Goal: Transaction & Acquisition: Purchase product/service

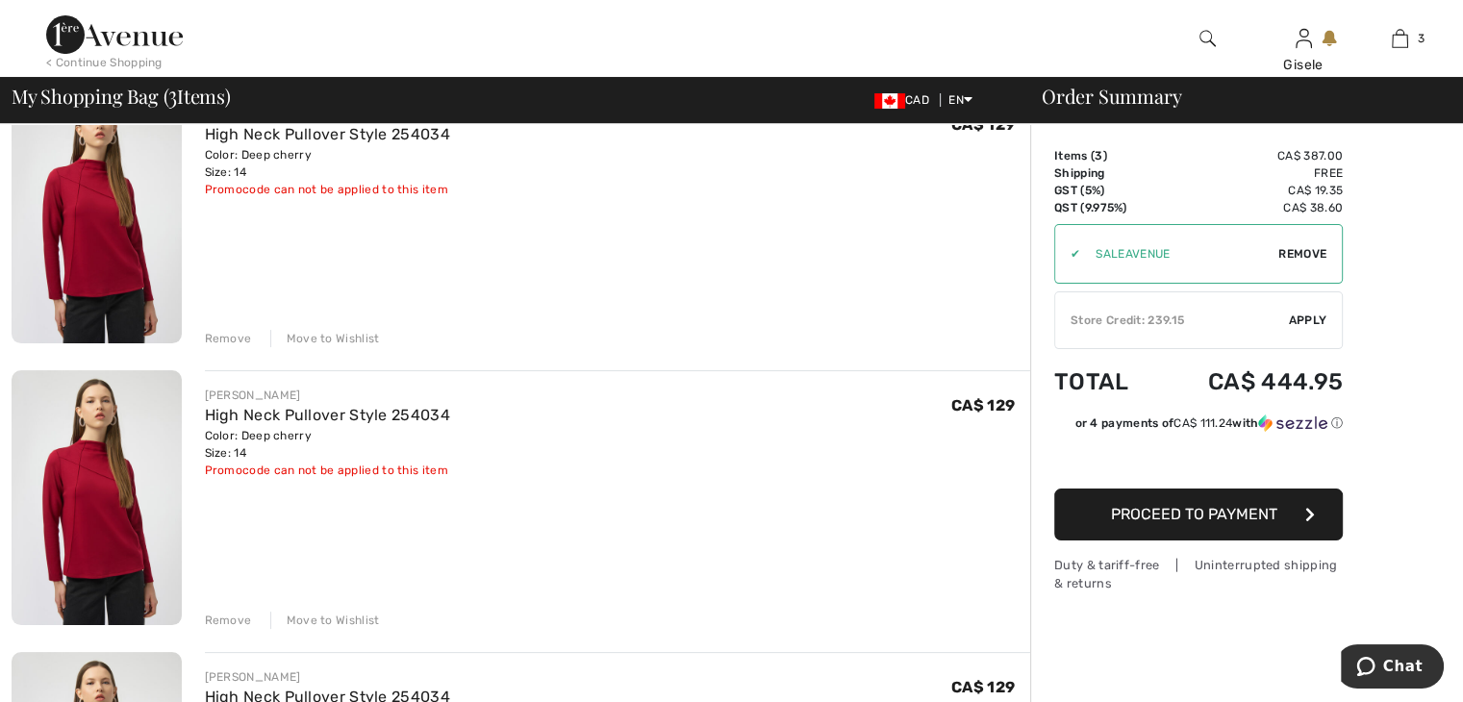
scroll to position [289, 0]
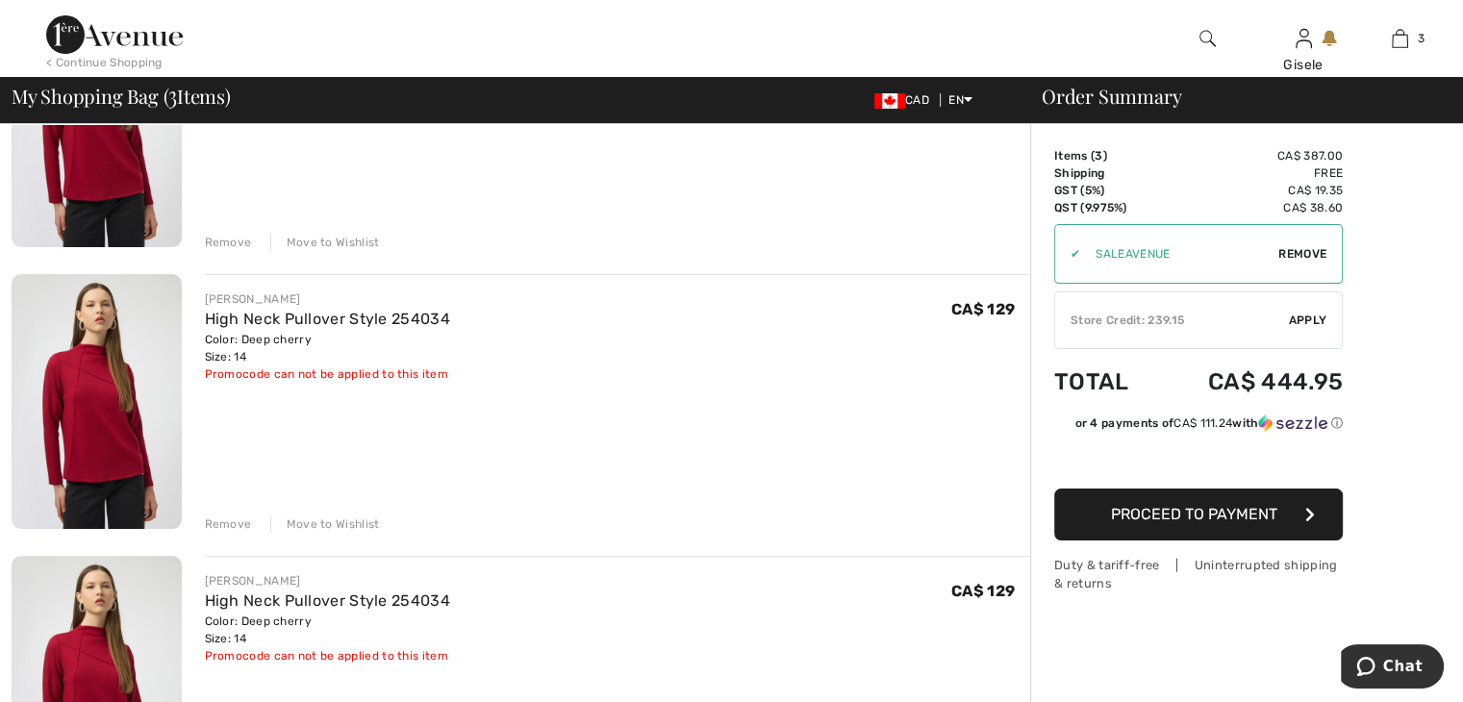
click at [225, 521] on div "Remove" at bounding box center [228, 524] width 47 height 17
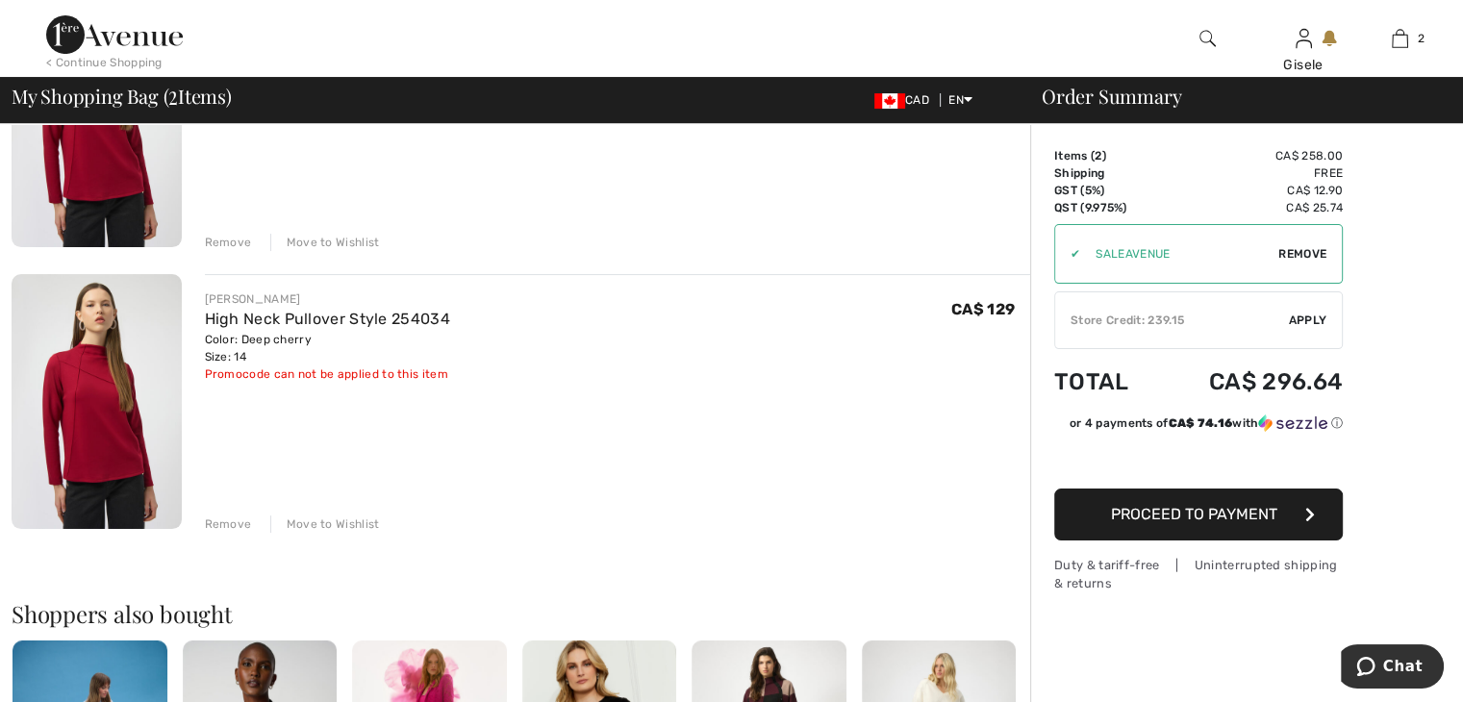
click at [223, 518] on div "Remove" at bounding box center [228, 524] width 47 height 17
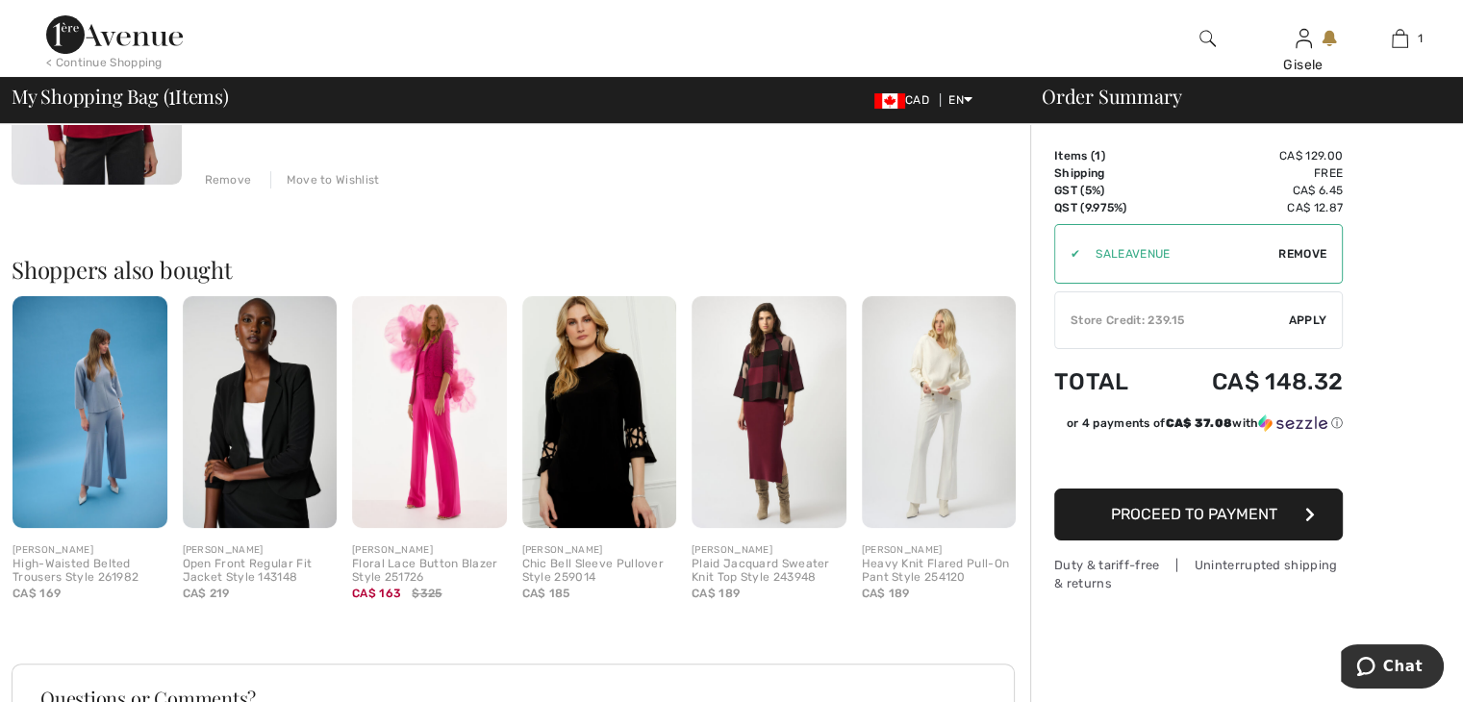
scroll to position [385, 0]
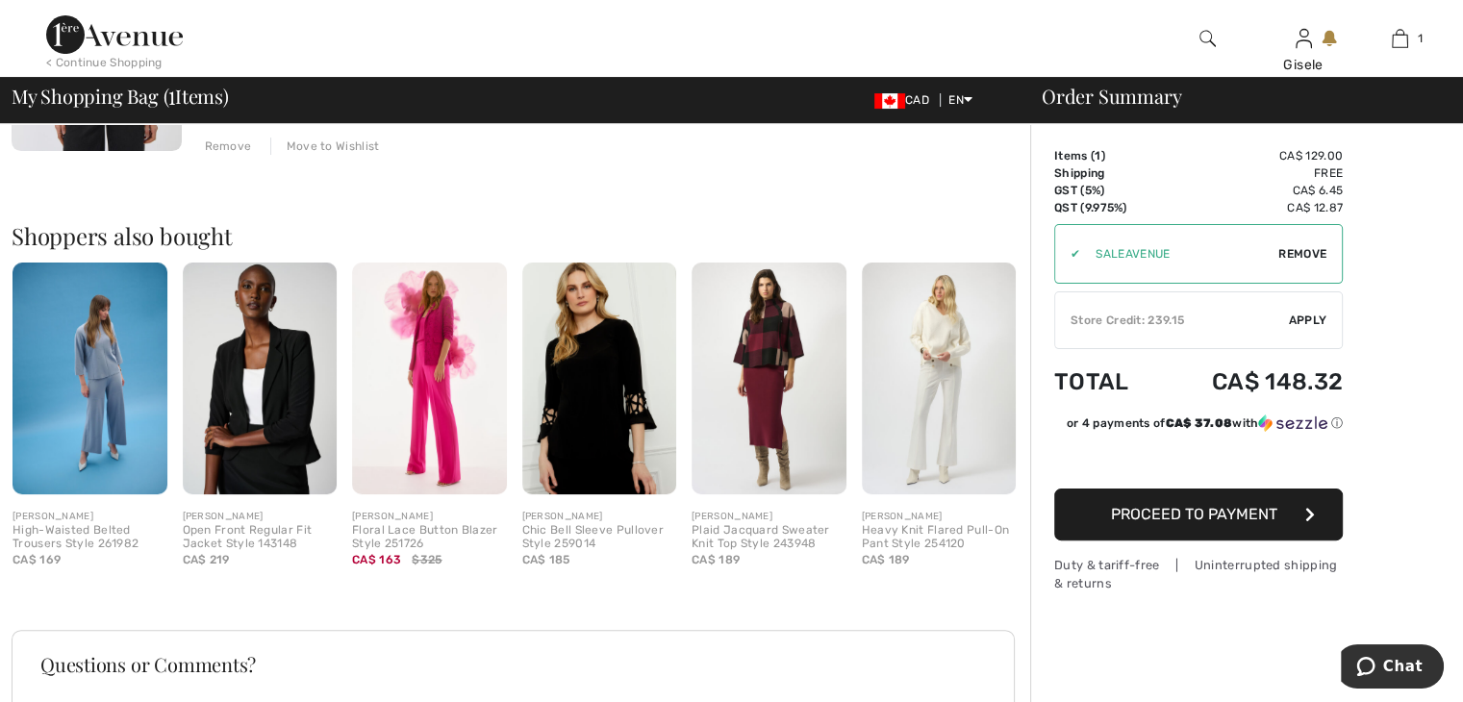
click at [1164, 510] on span "Proceed to Payment" at bounding box center [1194, 514] width 166 height 18
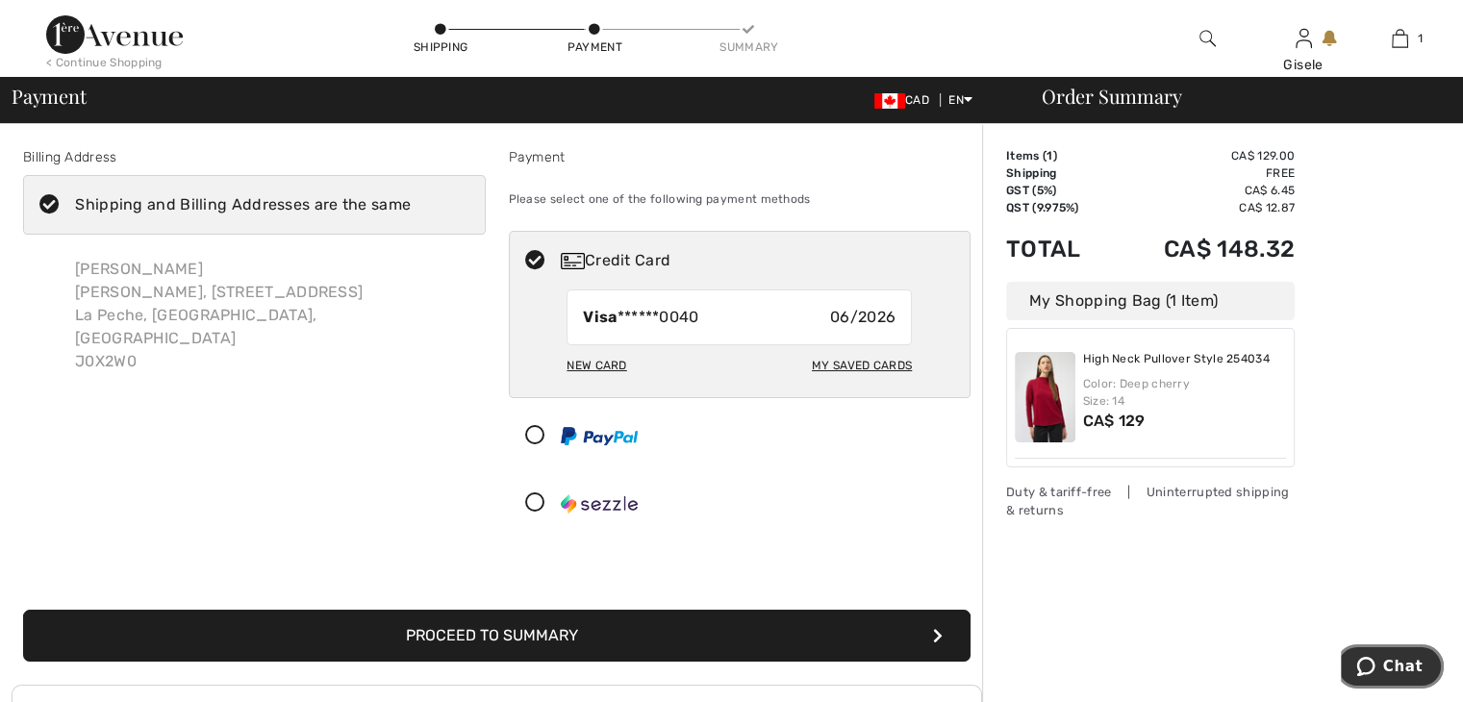
click at [1396, 661] on span "Chat" at bounding box center [1402, 666] width 39 height 17
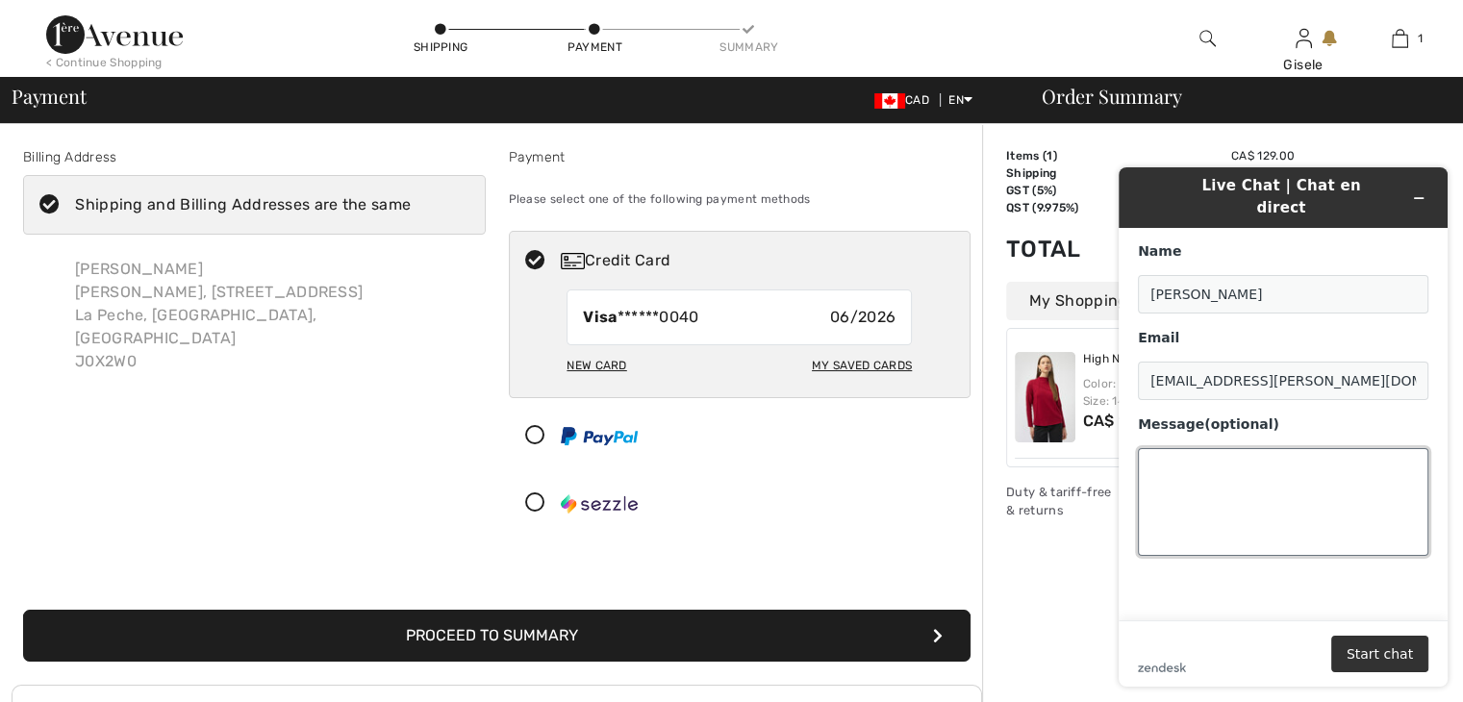
click at [1165, 448] on textarea "Message (optional)" at bounding box center [1283, 502] width 290 height 108
click at [1186, 466] on textarea "I have a store credit ...how do I apply it to my perchase" at bounding box center [1283, 502] width 290 height 108
click at [1228, 466] on textarea "I have a store credit ...how do I apply it to my purchase" at bounding box center [1283, 502] width 290 height 108
type textarea "I have a store credit ...how do I apply it to my purchase?"
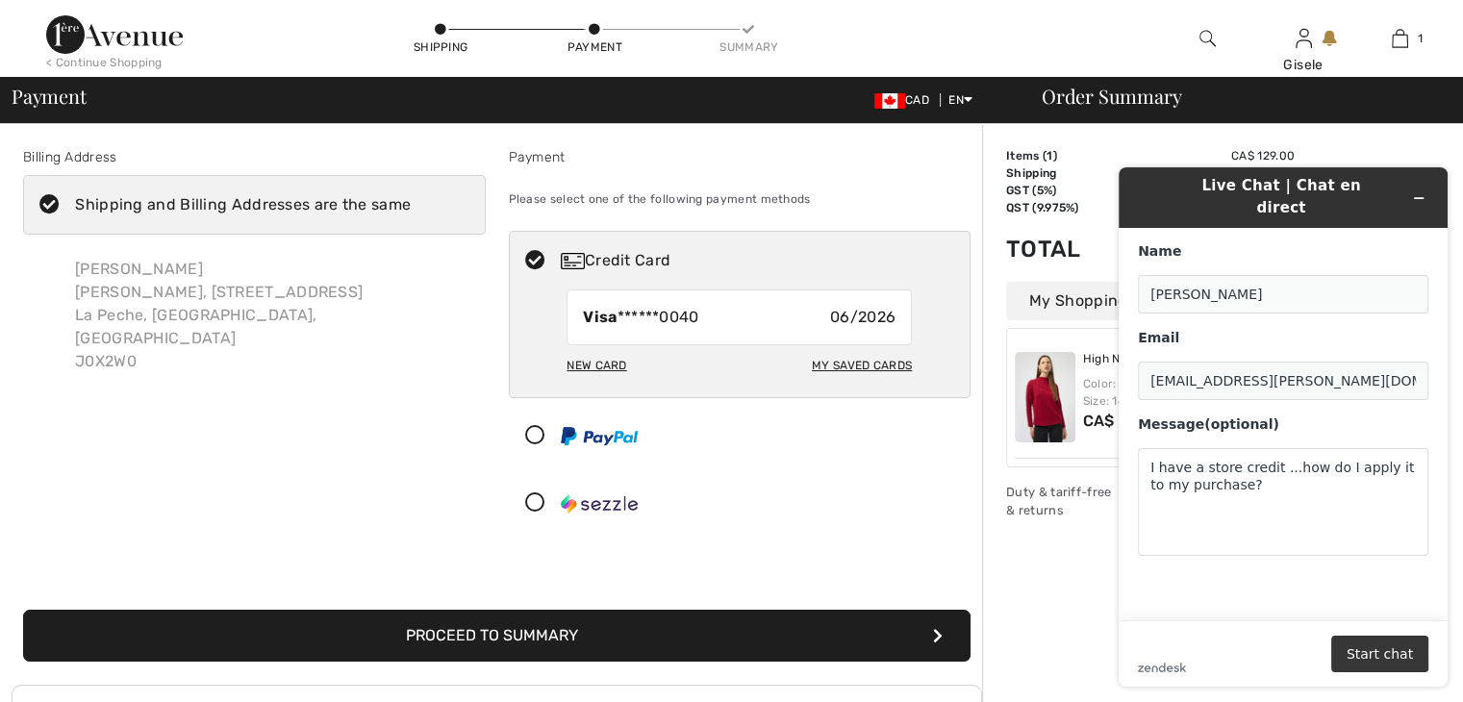
click at [1381, 653] on button "Start chat" at bounding box center [1379, 654] width 97 height 37
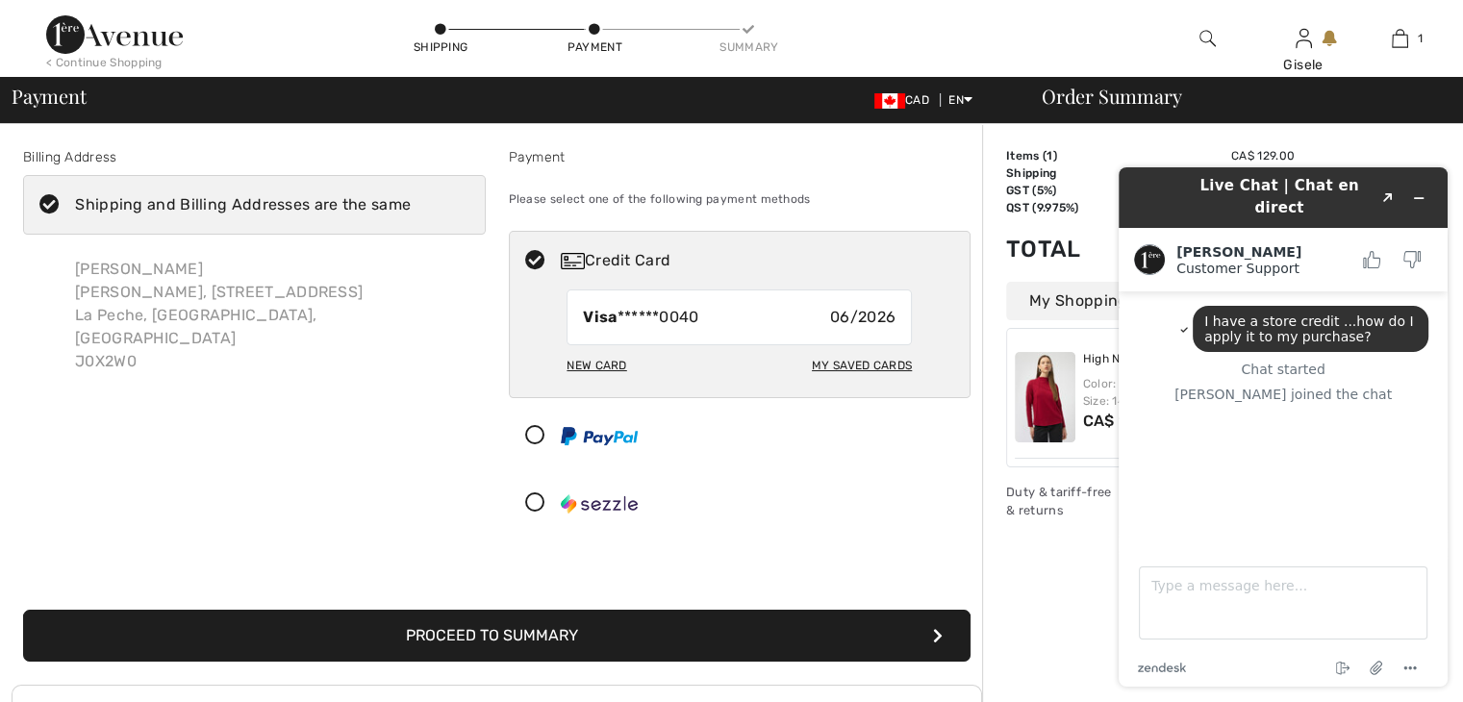
click at [1182, 328] on icon at bounding box center [1184, 330] width 6 height 4
click at [1182, 607] on textarea "Type a message here..." at bounding box center [1283, 602] width 289 height 73
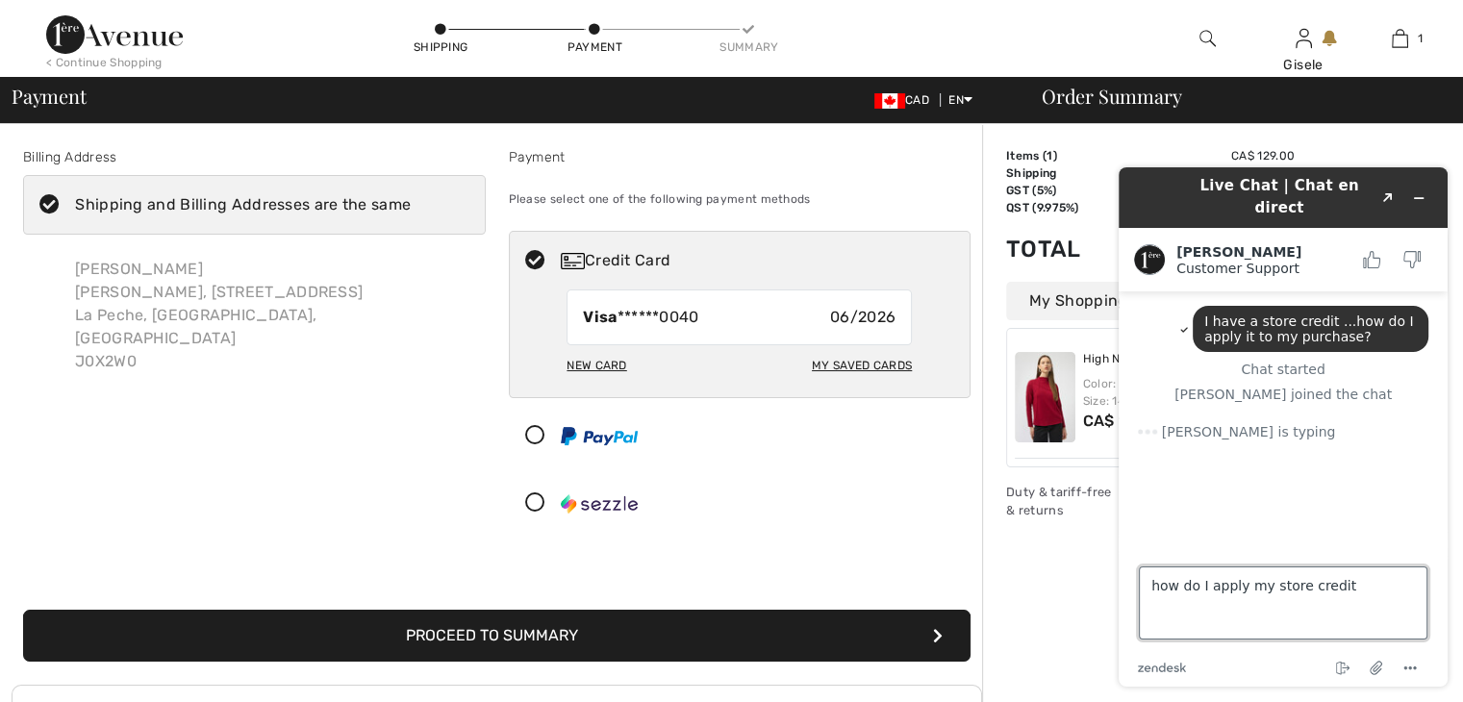
type textarea "how do I apply my store credit ?"
click at [1348, 584] on textarea "how do I apply my store credit ?" at bounding box center [1283, 602] width 289 height 73
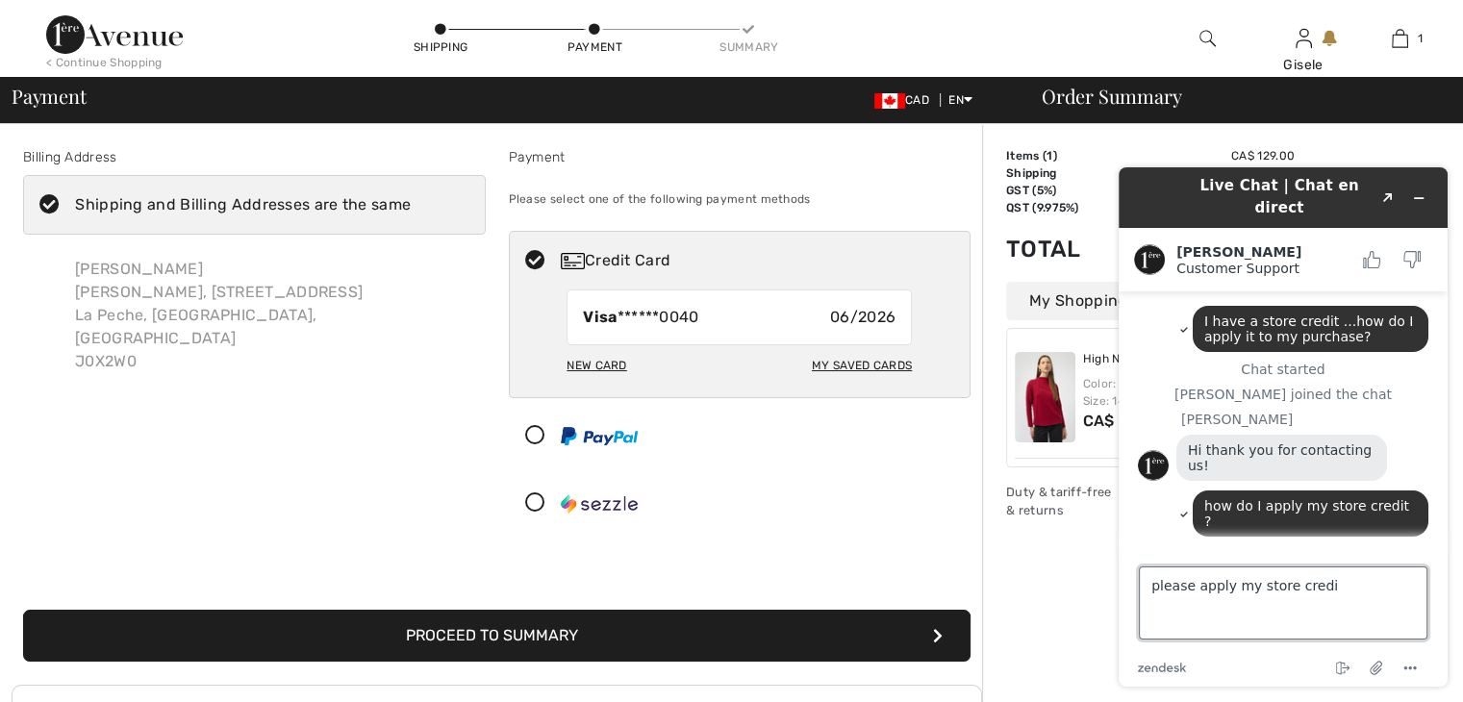
type textarea "please apply my store credit"
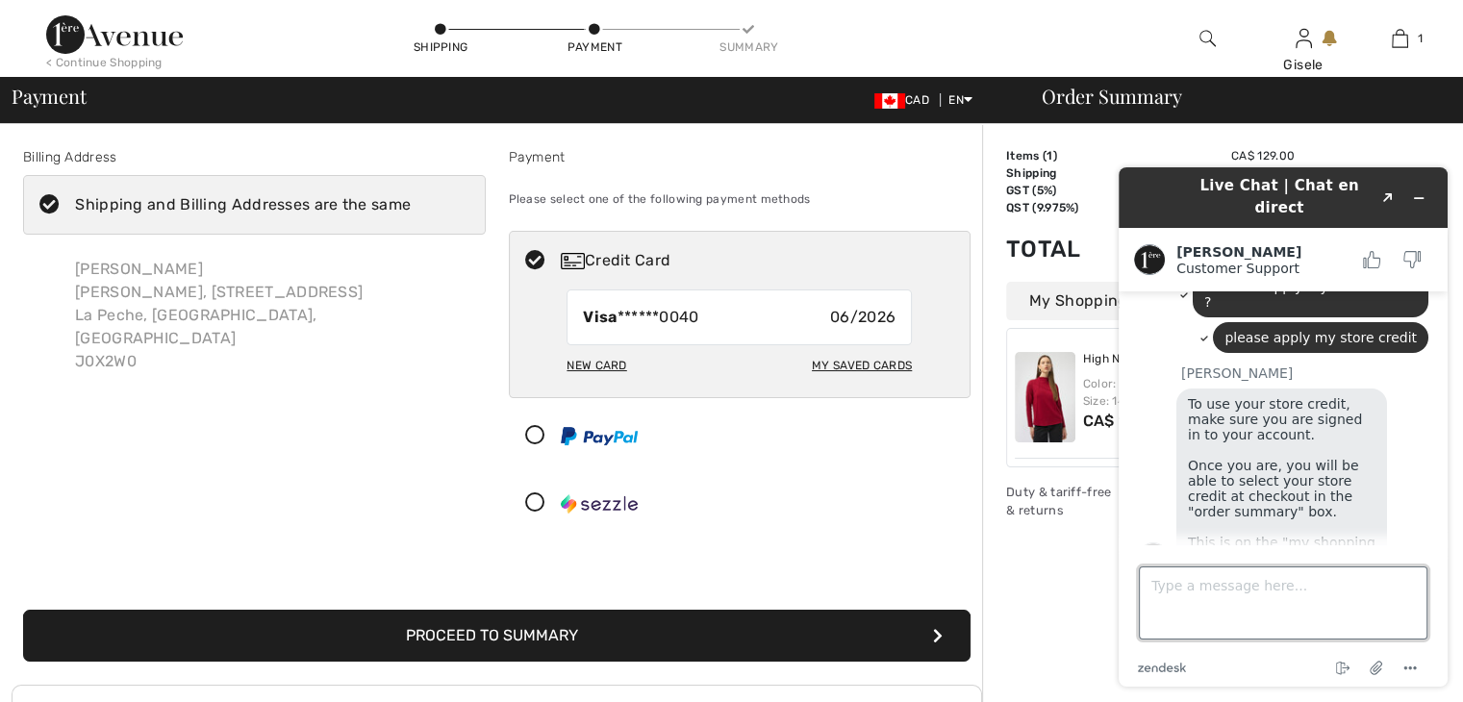
scroll to position [217, 0]
click at [1053, 647] on div "Order Summary Details Items ( 1 ) CA$ 129.00 Promo code CA$ 0.00 Shipping Free …" at bounding box center [1222, 564] width 481 height 880
click at [552, 639] on button "Proceed to Summary" at bounding box center [496, 636] width 947 height 52
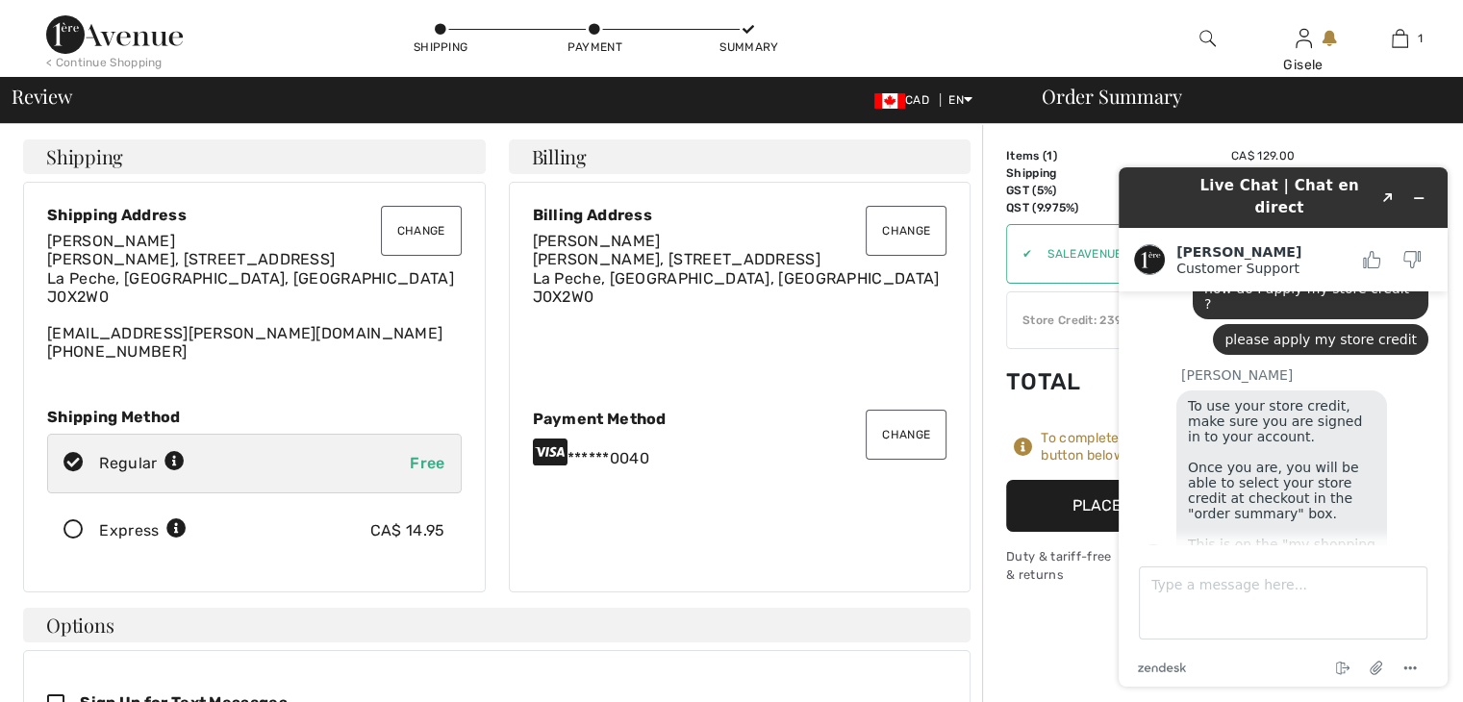
click at [977, 209] on div "Change Billing Address Gisele Nault Gisele Nault, 10 Ch De La Batteuse Box 401 …" at bounding box center [740, 387] width 486 height 411
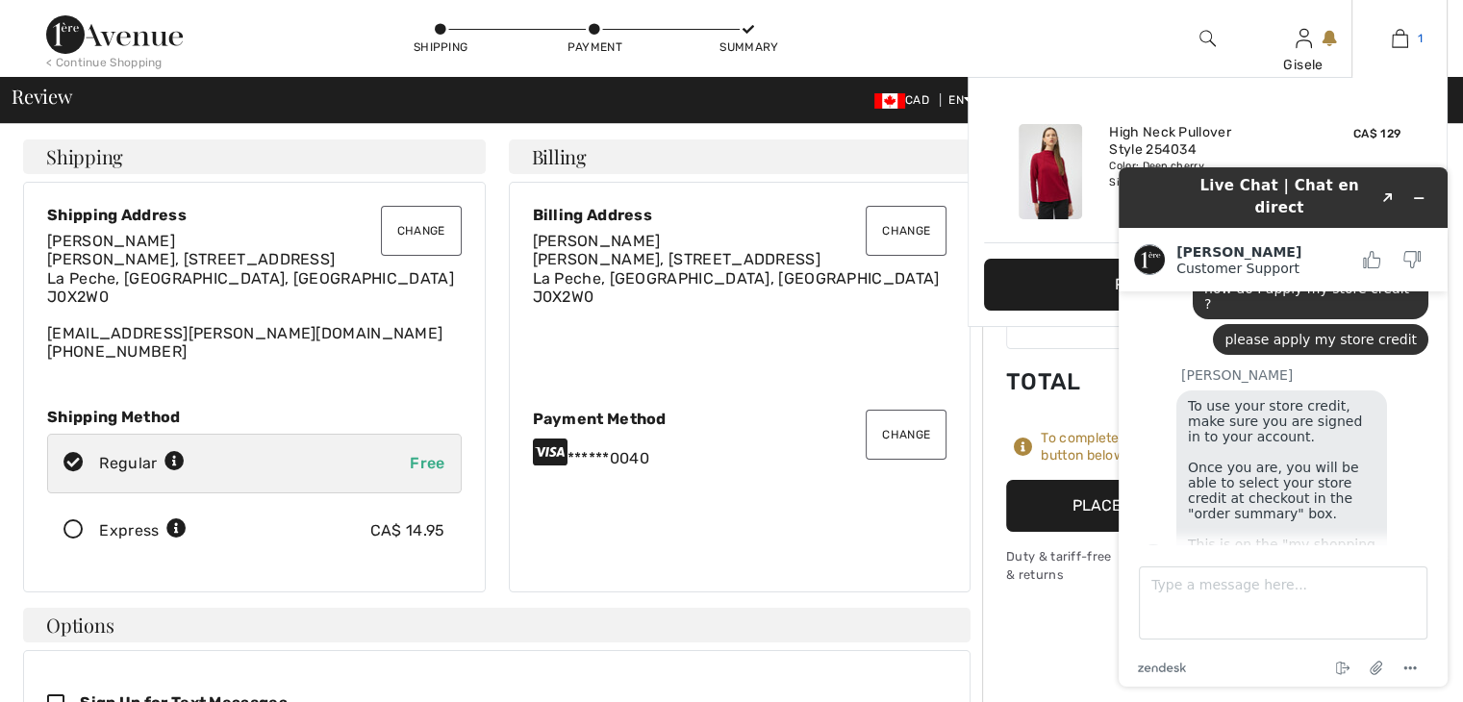
click at [1393, 44] on img at bounding box center [1400, 38] width 16 height 23
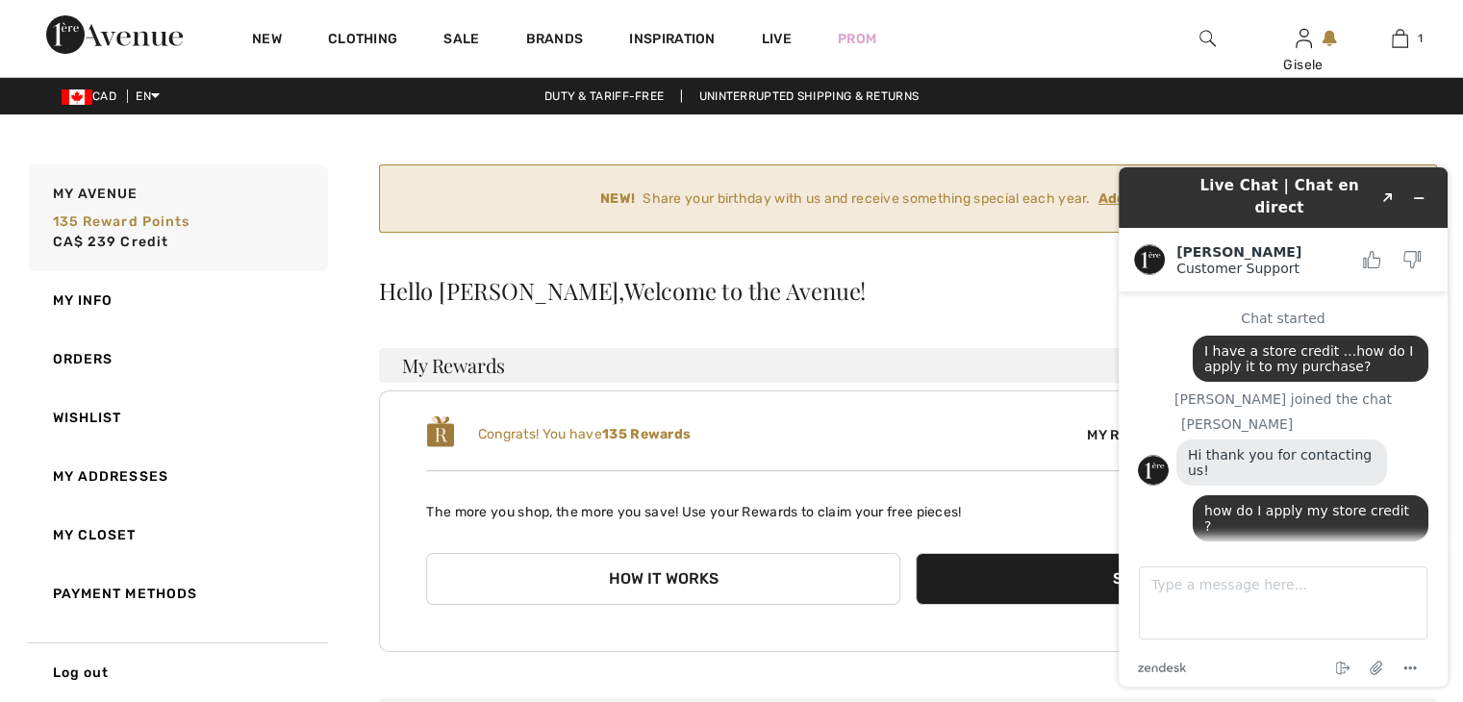
scroll to position [222, 0]
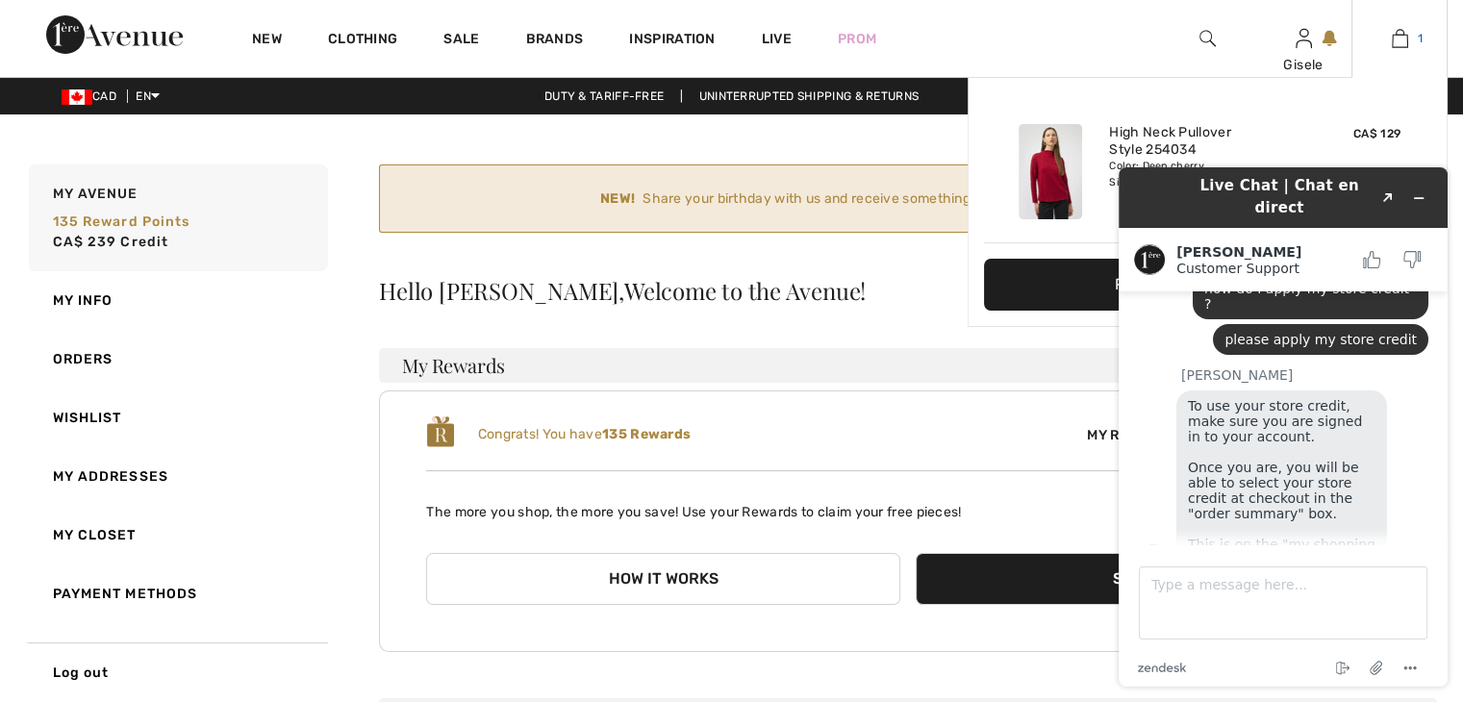
click at [1394, 39] on img at bounding box center [1400, 38] width 16 height 23
click at [1393, 39] on img at bounding box center [1400, 38] width 16 height 23
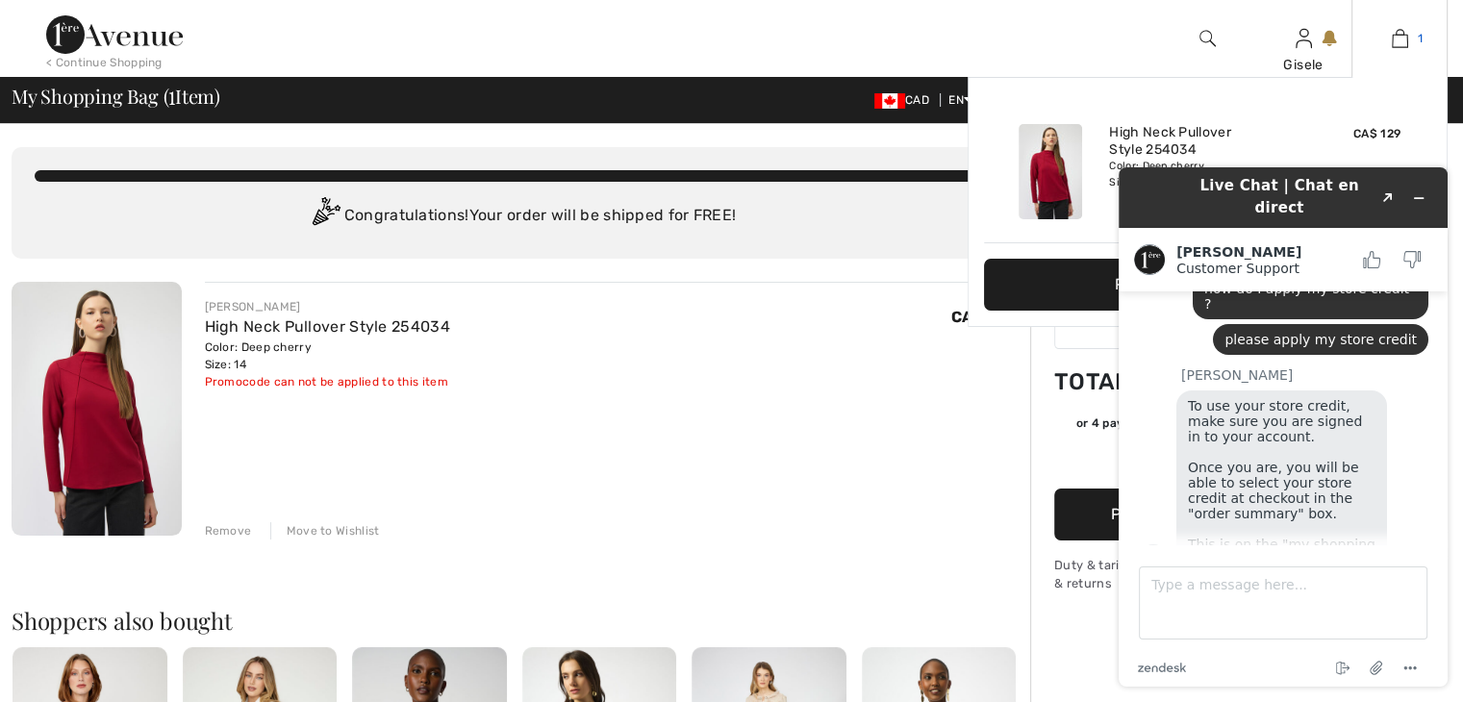
click at [1402, 38] on img at bounding box center [1400, 38] width 16 height 23
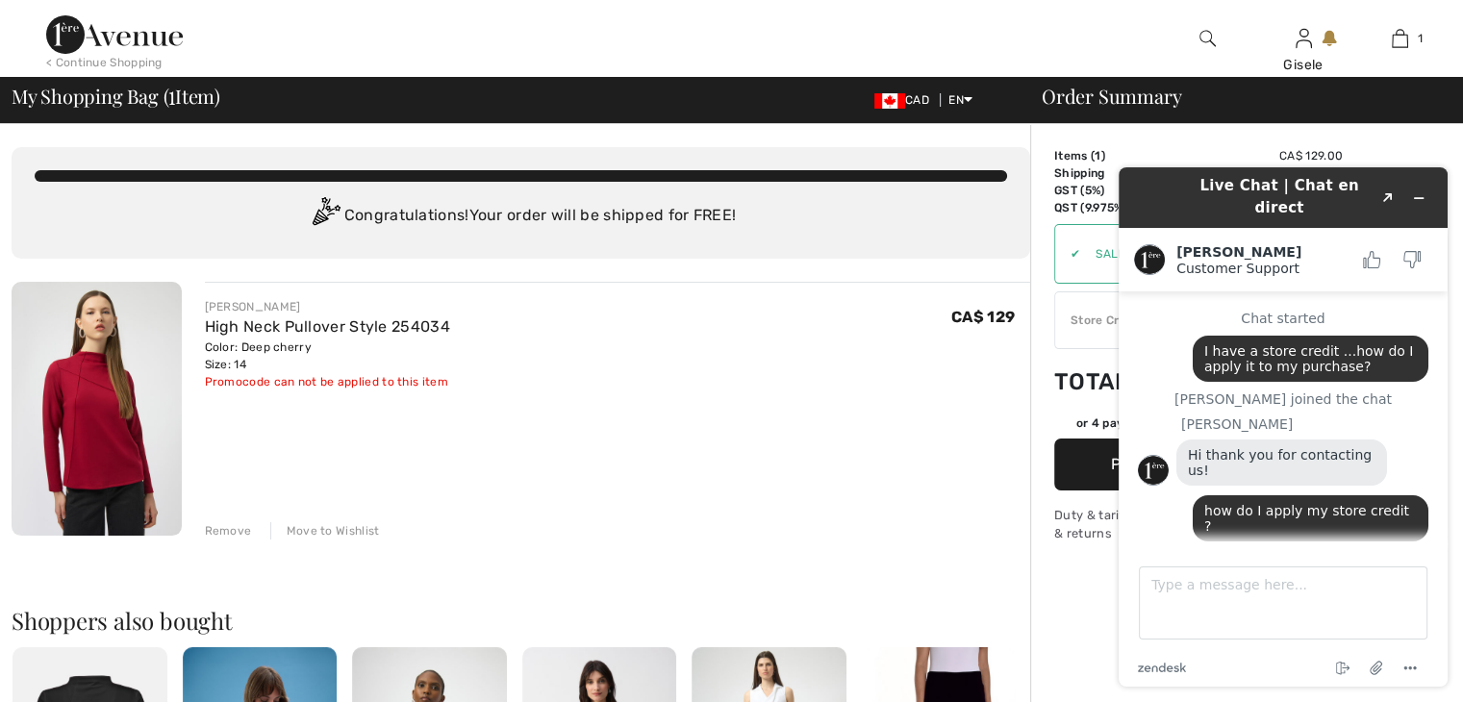
scroll to position [222, 0]
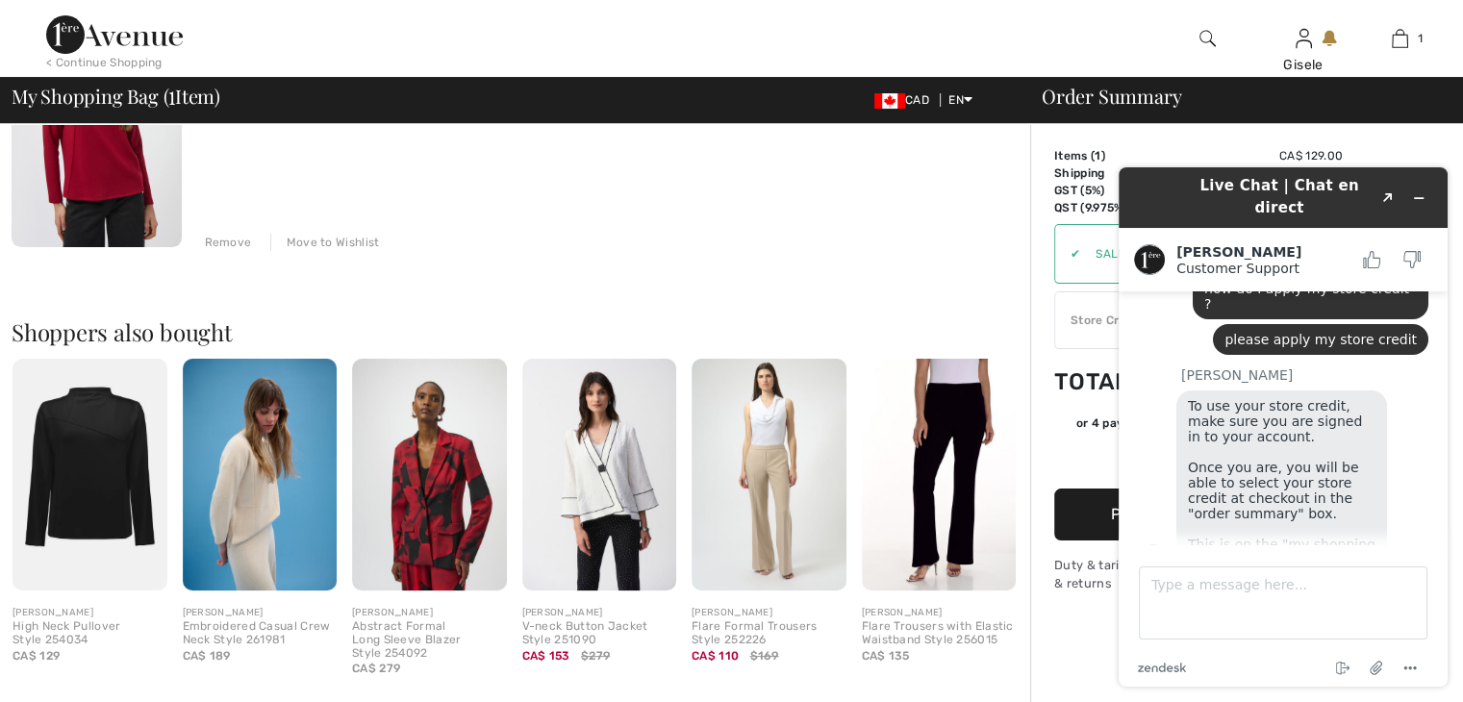
scroll to position [0, 0]
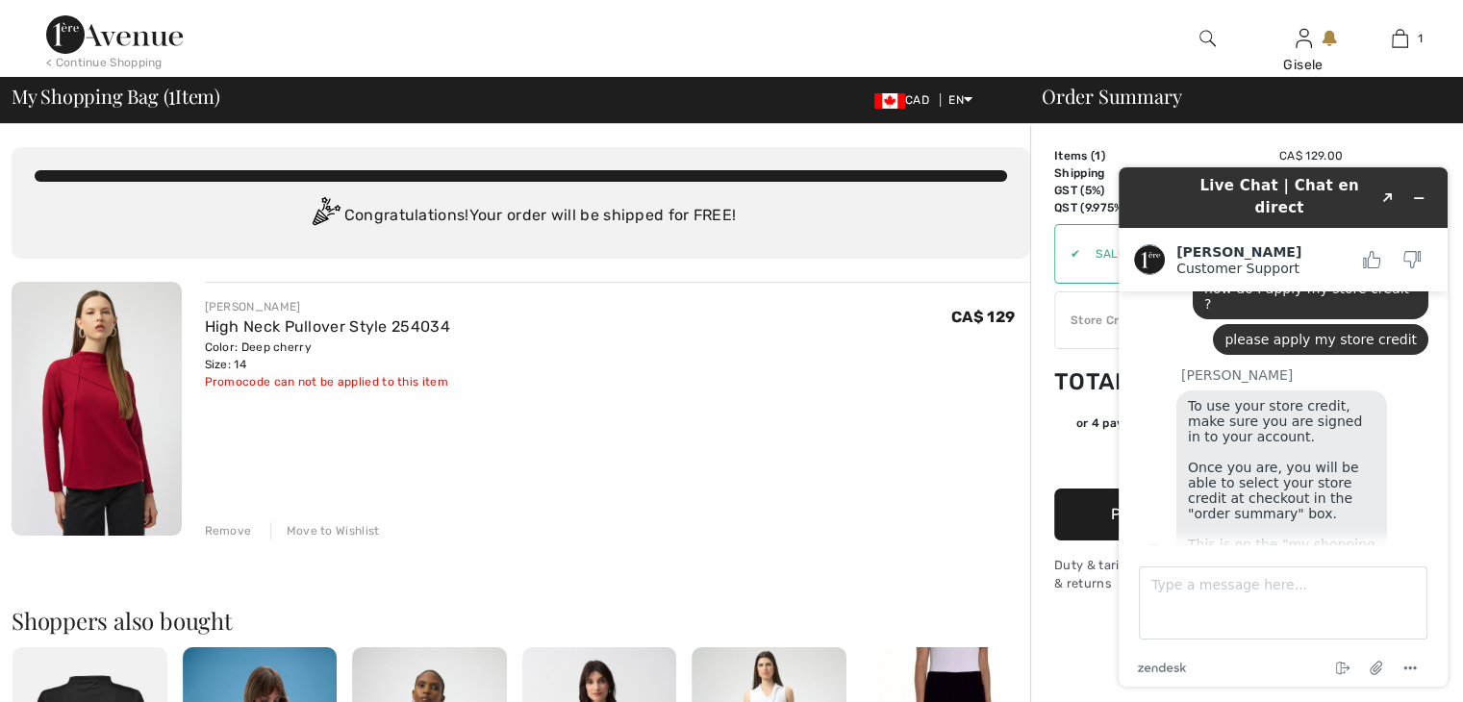
click at [1079, 353] on td "Total" at bounding box center [1106, 381] width 105 height 65
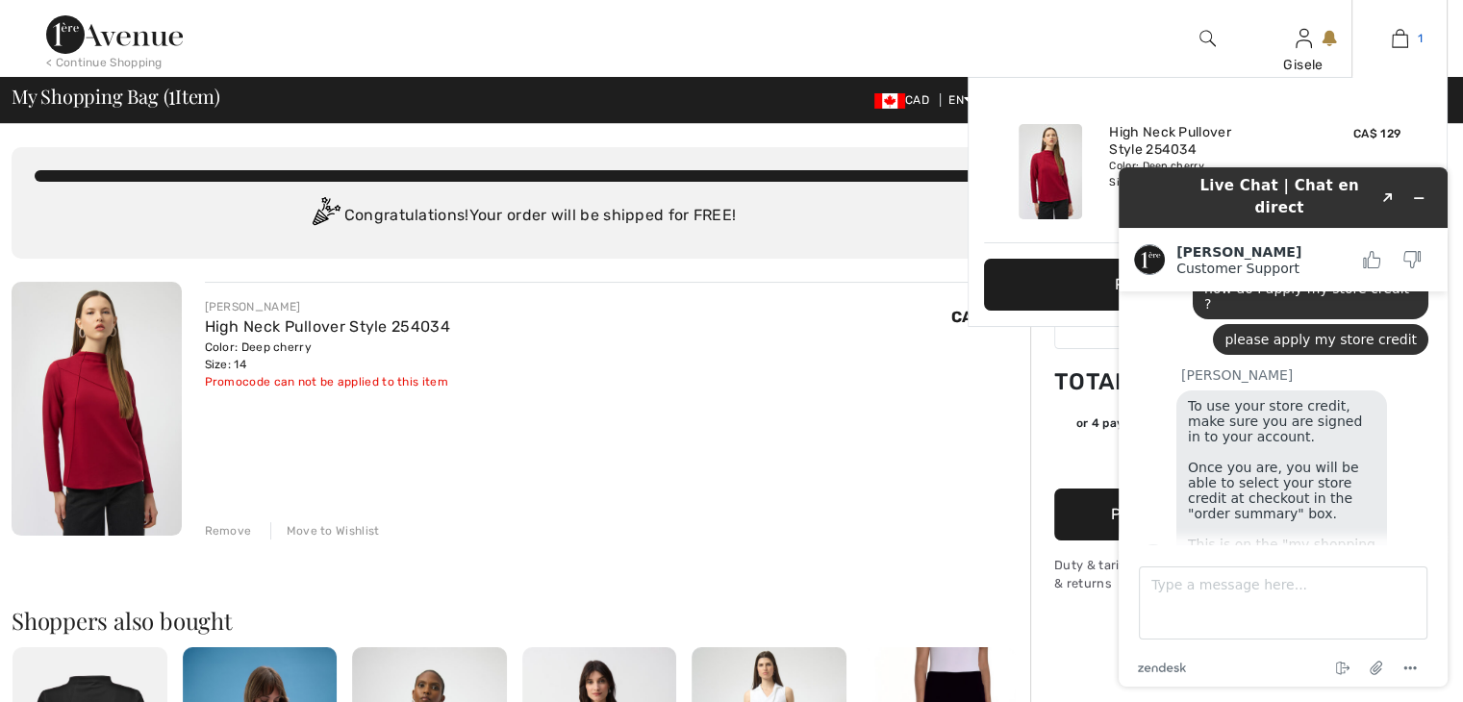
click at [1400, 32] on img at bounding box center [1400, 38] width 16 height 23
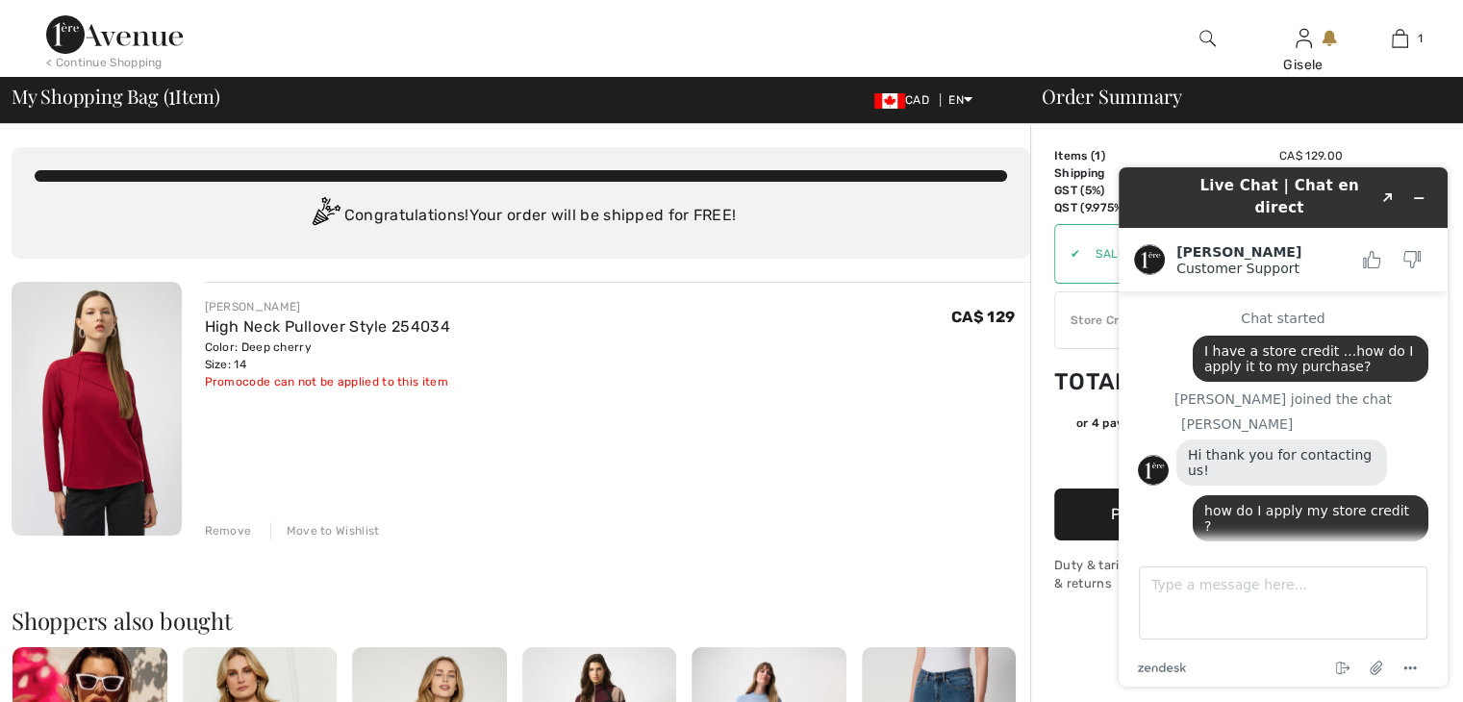
scroll to position [222, 0]
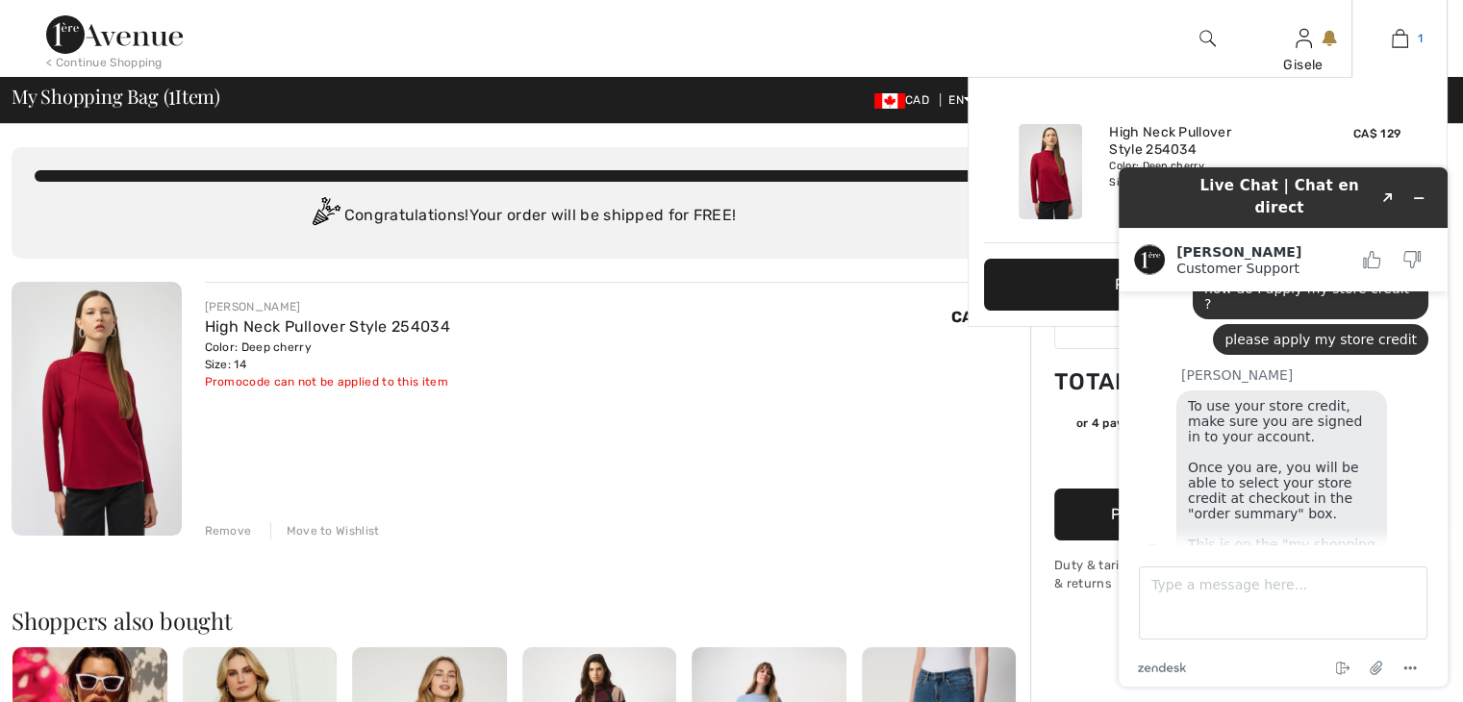
click at [1399, 39] on img at bounding box center [1400, 38] width 16 height 23
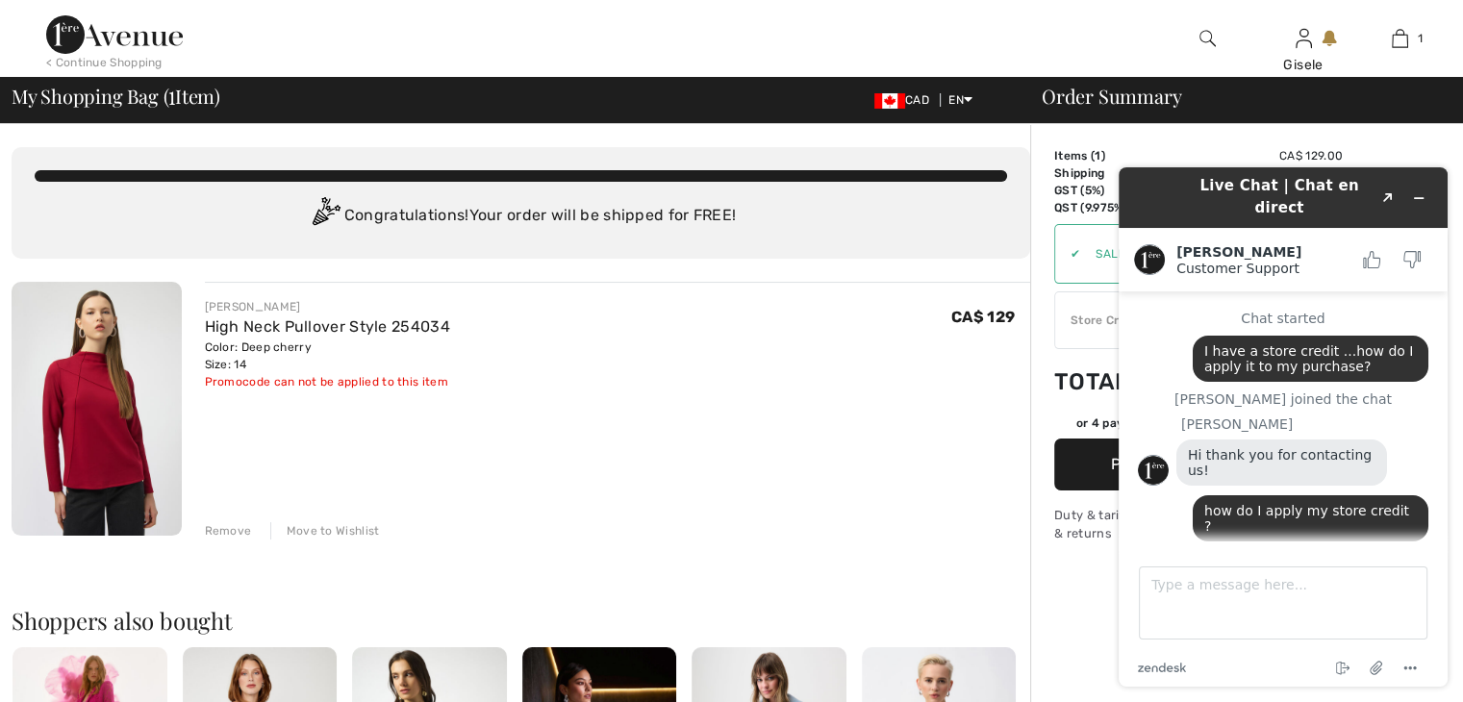
scroll to position [222, 0]
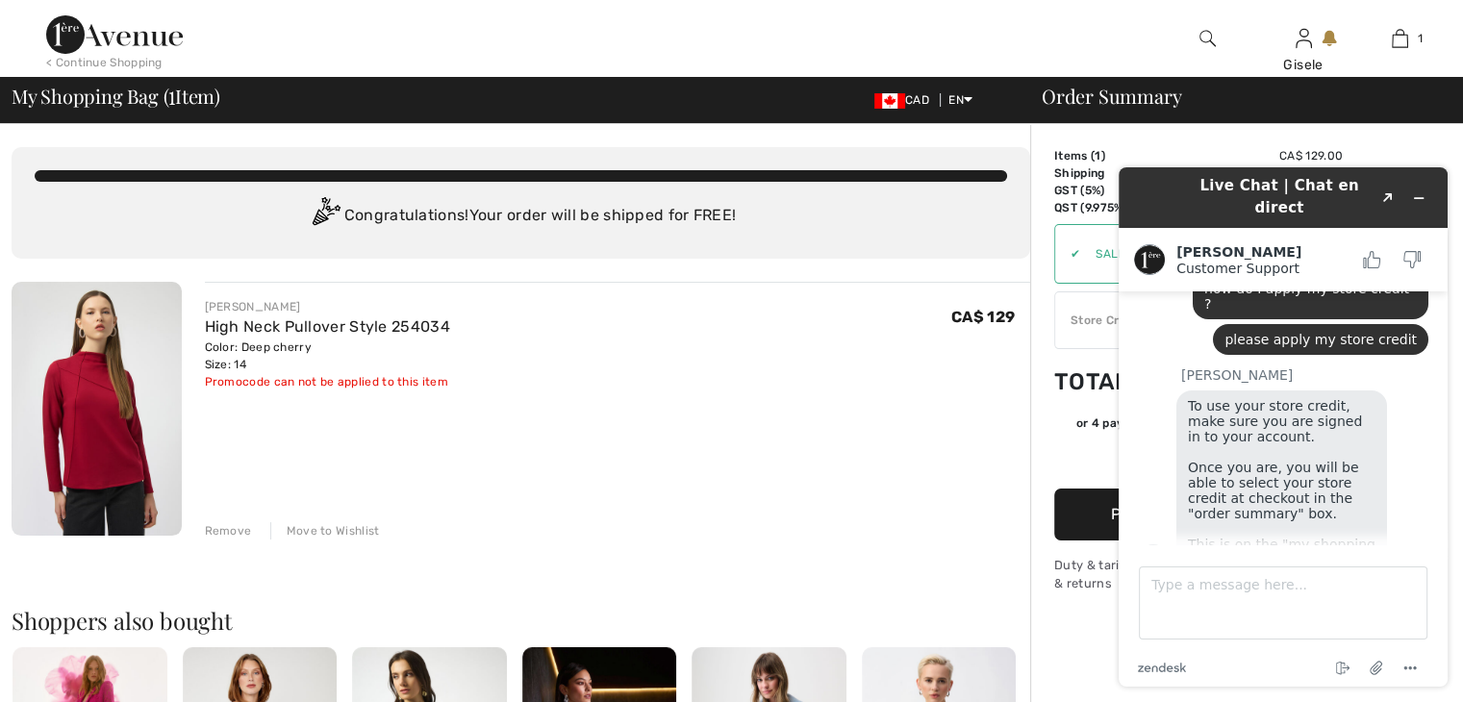
click at [1069, 332] on div "✔ Store Credit: 239.15 Apply Remove" at bounding box center [1198, 320] width 289 height 58
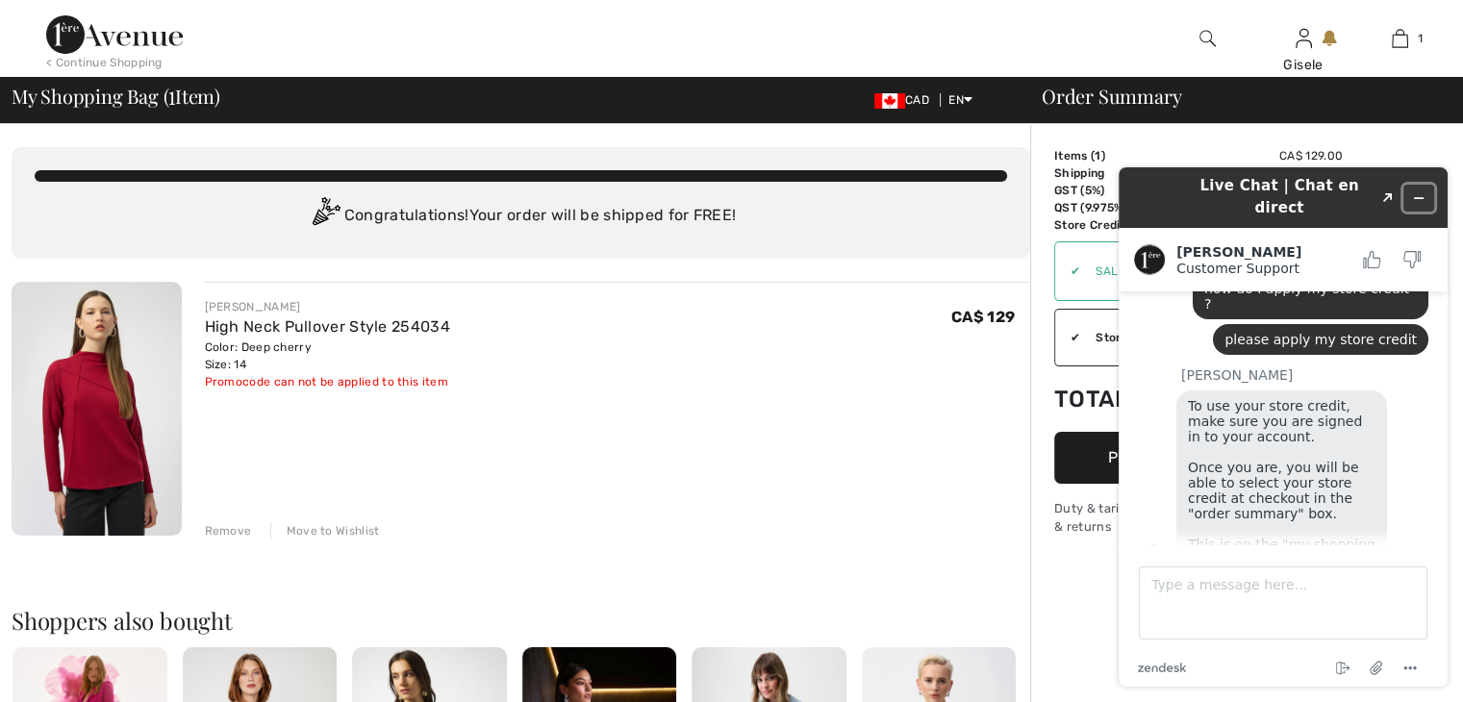
click at [1421, 191] on icon "Minimize widget" at bounding box center [1418, 197] width 13 height 13
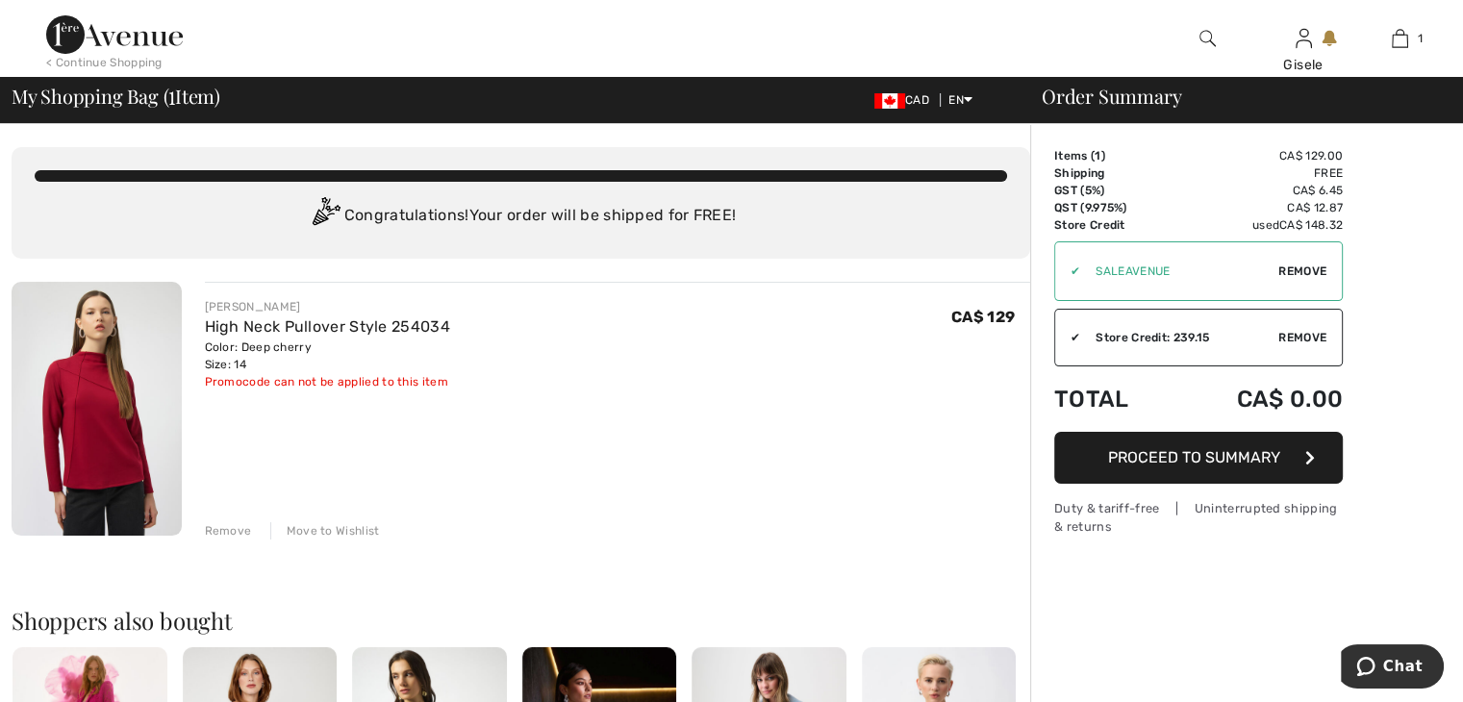
click at [1173, 452] on span "Proceed to Summary" at bounding box center [1194, 457] width 172 height 18
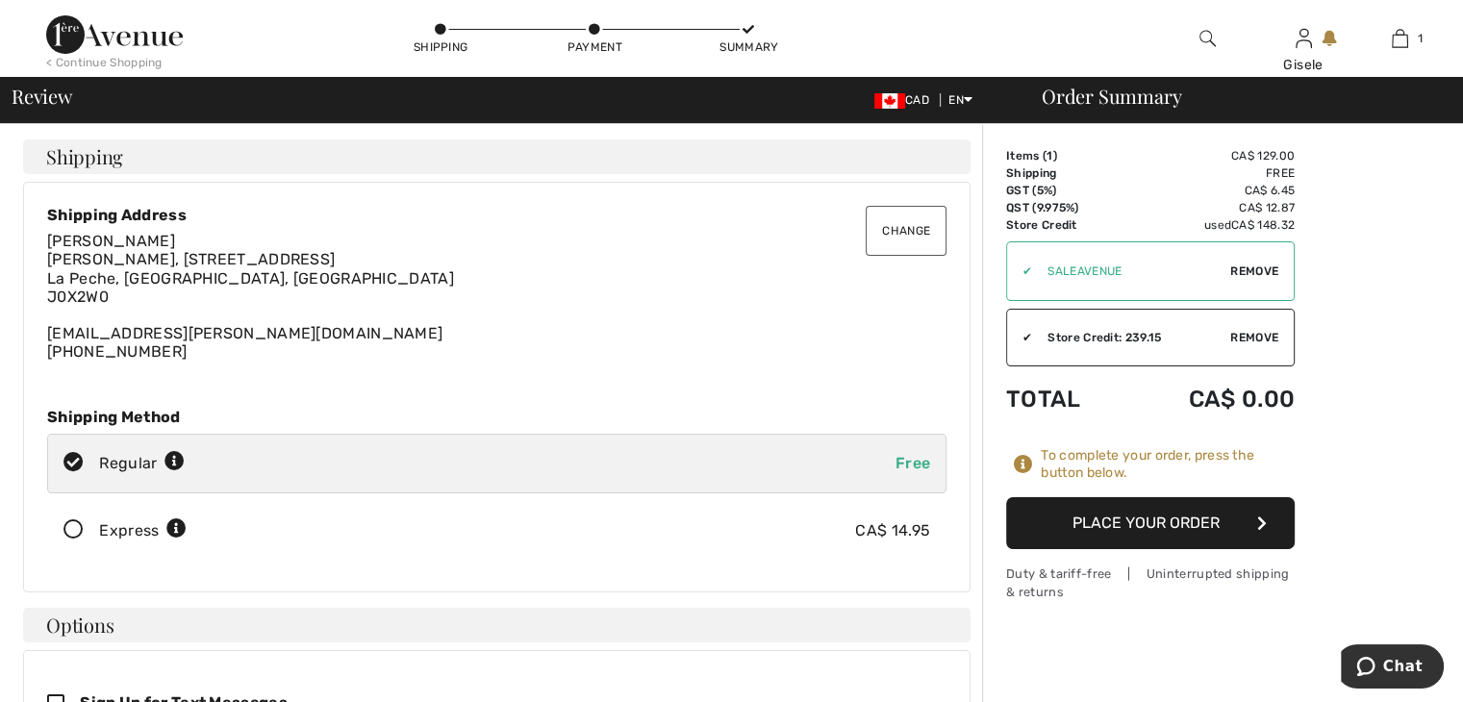
click at [1131, 517] on button "Place Your Order" at bounding box center [1150, 523] width 289 height 52
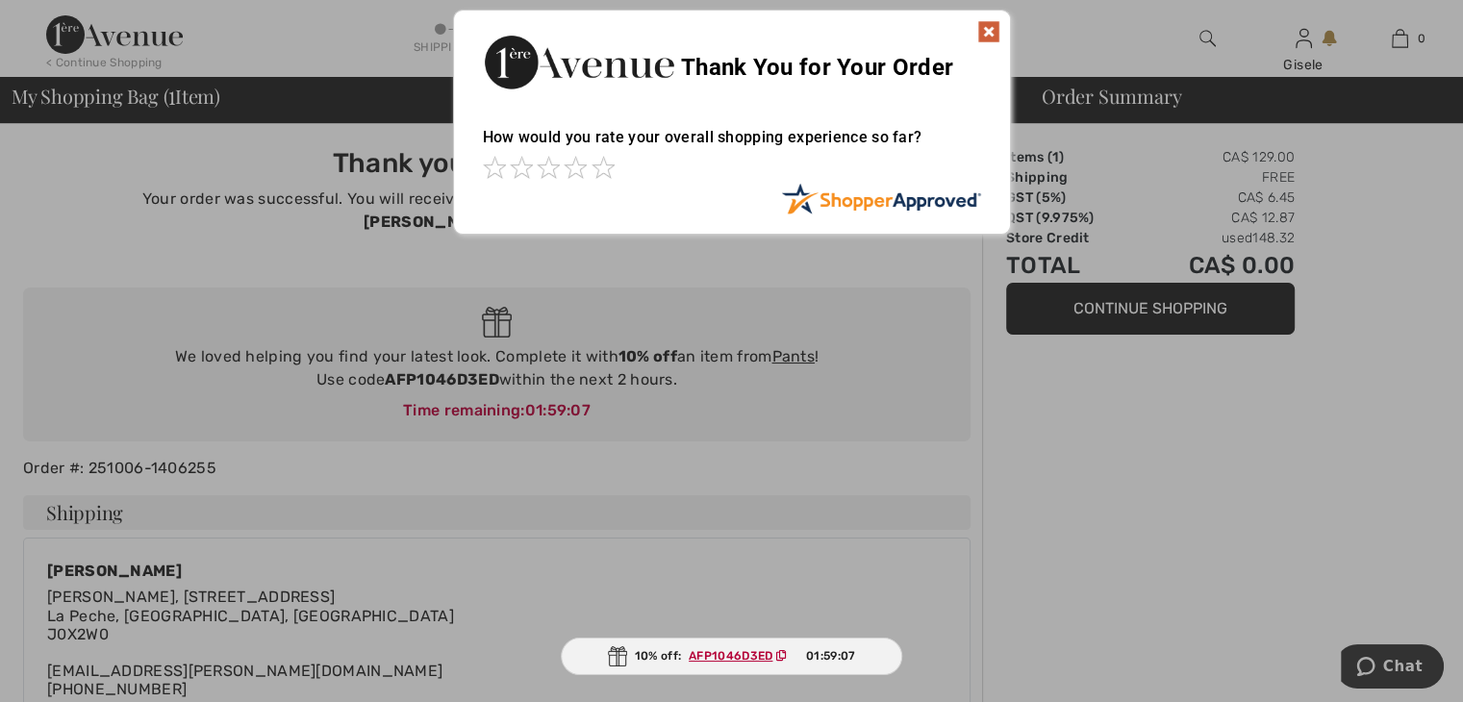
click at [987, 24] on img at bounding box center [988, 31] width 23 height 23
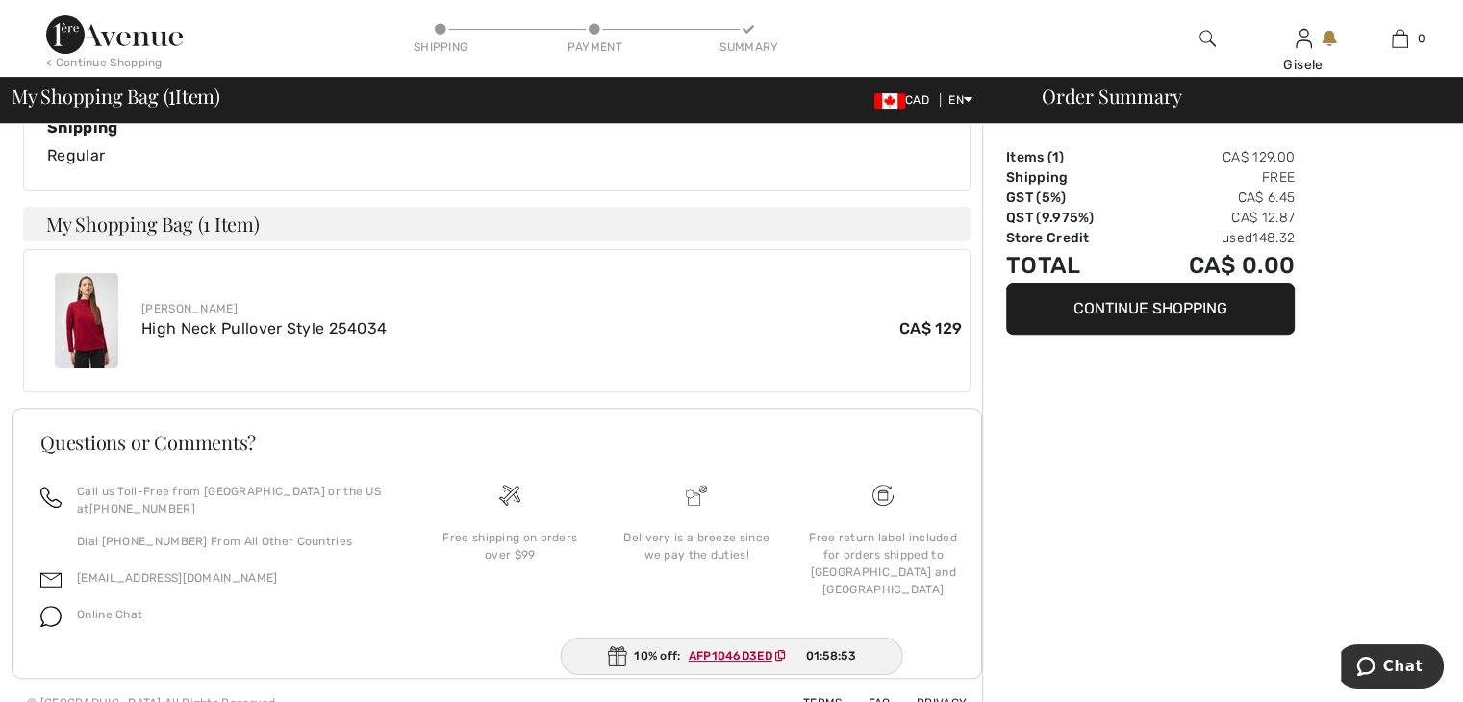
scroll to position [596, 0]
click at [1409, 665] on span "Chat" at bounding box center [1402, 666] width 39 height 17
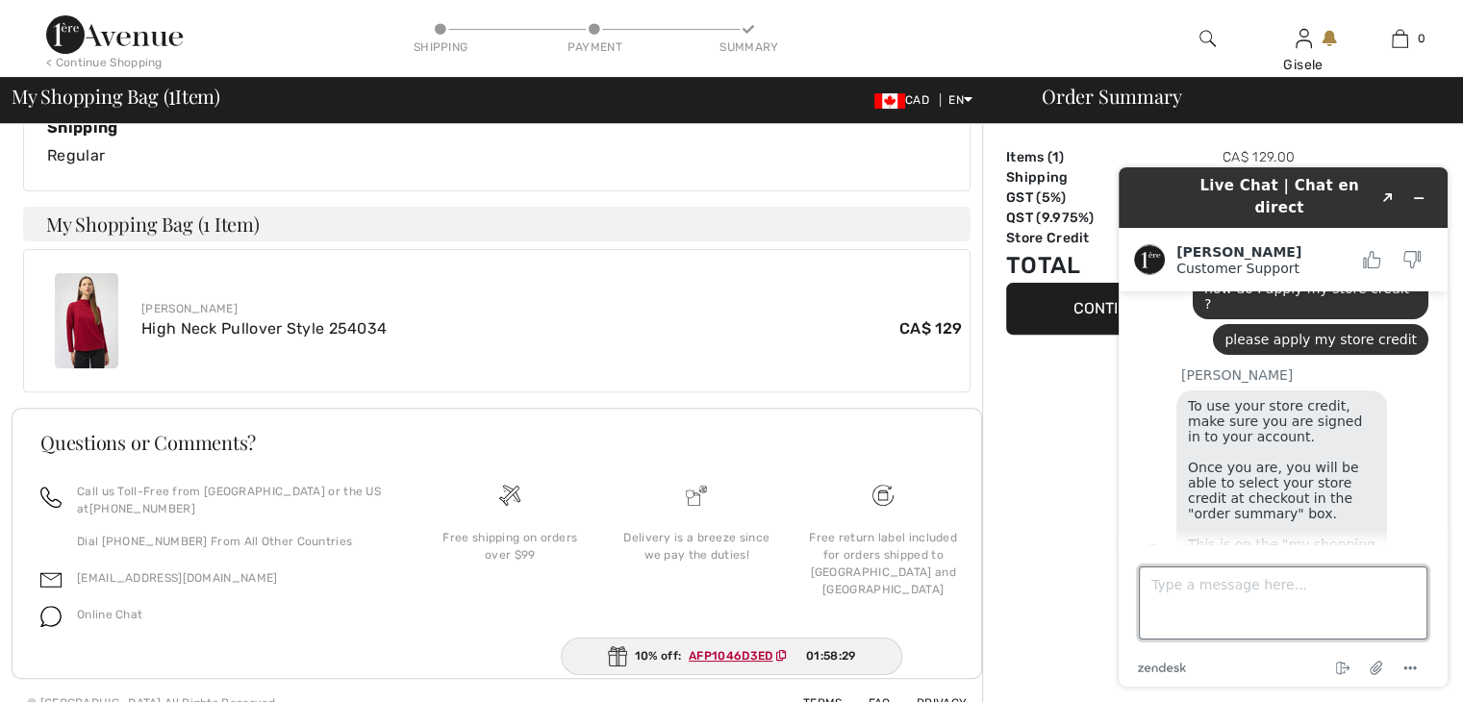
click at [1170, 603] on textarea "Type a message here..." at bounding box center [1283, 602] width 289 height 73
type textarea "thank you for the help"
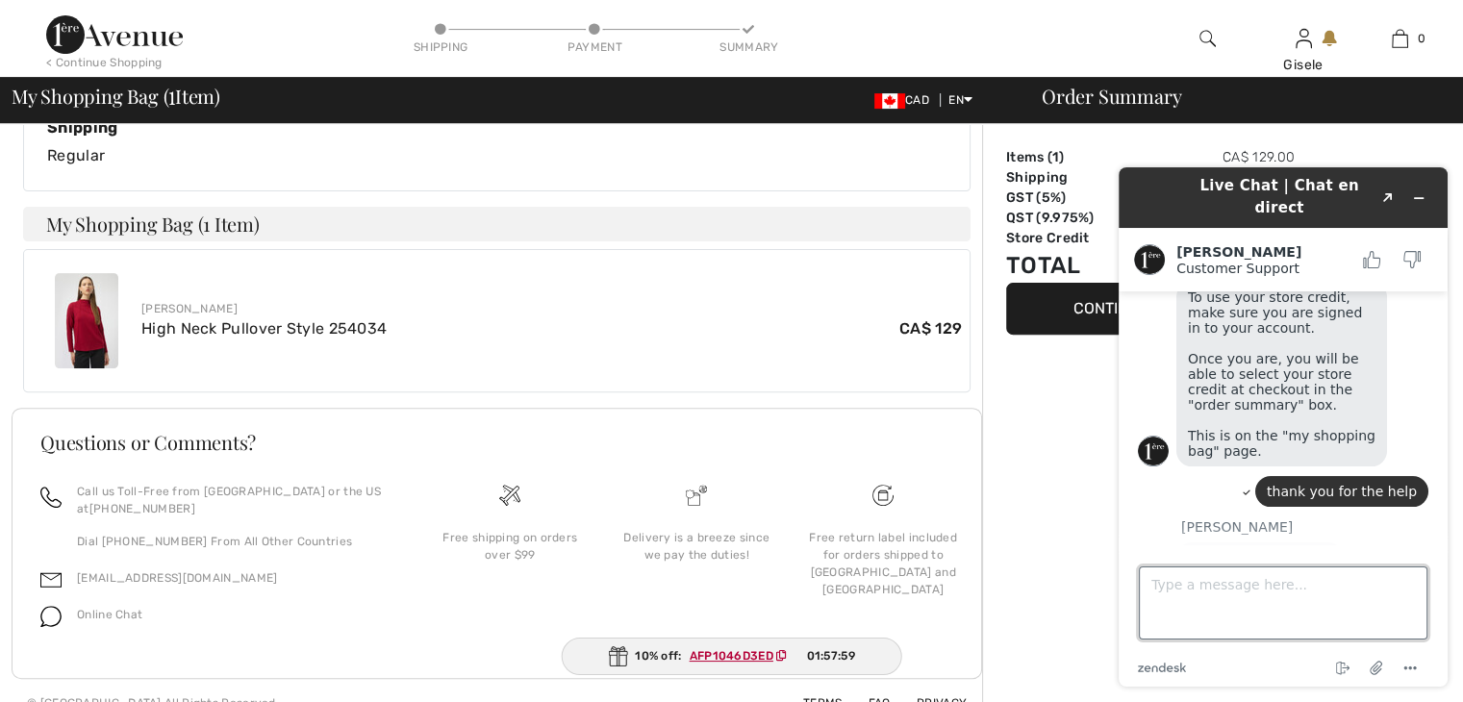
scroll to position [382, 0]
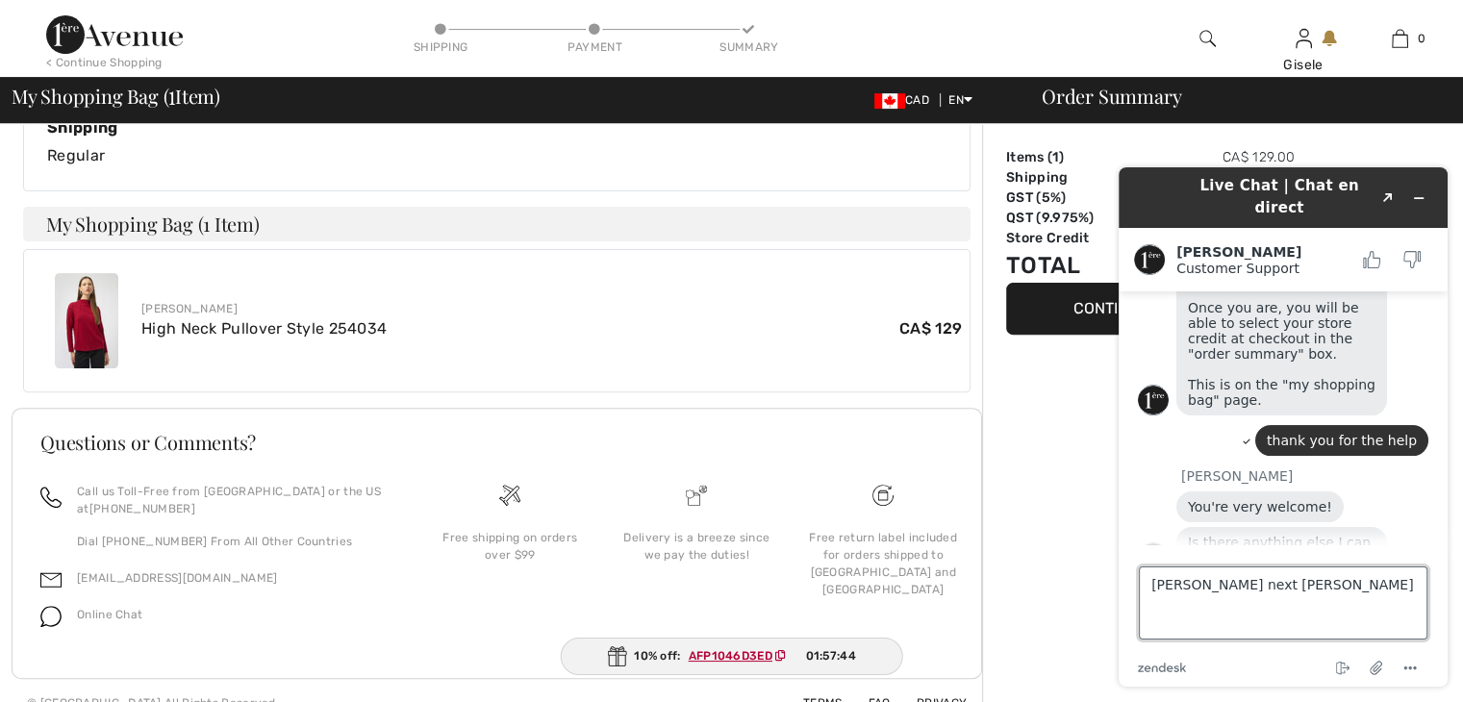
type textarea "[PERSON_NAME] next time"
